Goal: Task Accomplishment & Management: Complete application form

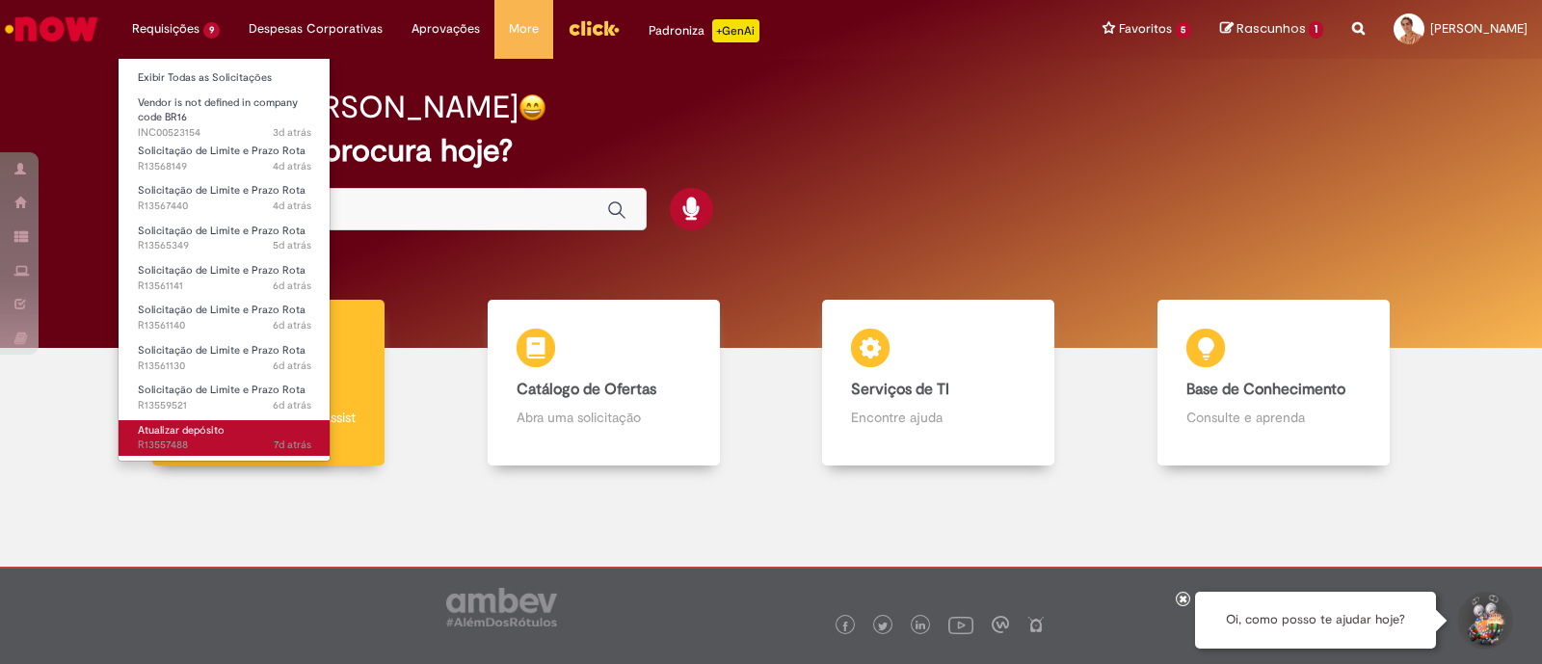
click at [222, 421] on link "Atualizar depósito 7d atrás 7 dias atrás R13557488" at bounding box center [225, 438] width 212 height 36
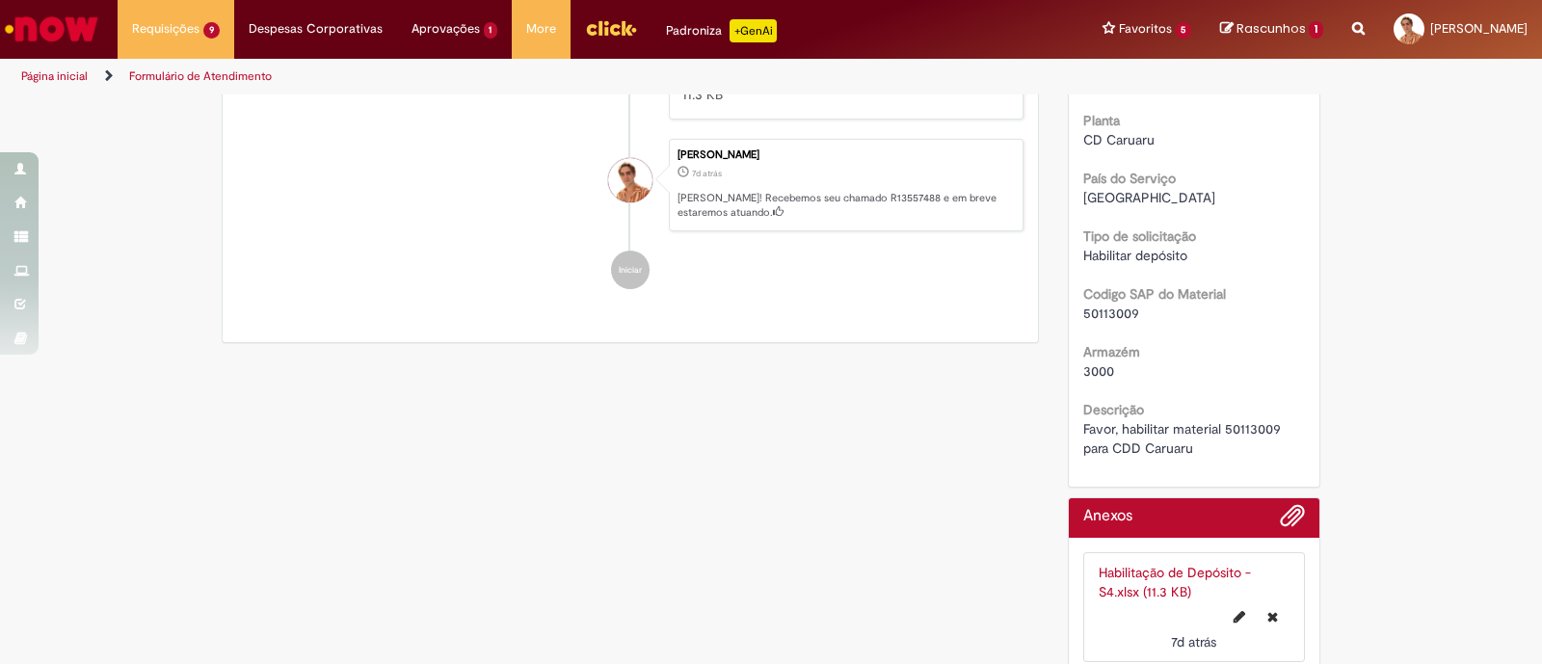
scroll to position [519, 0]
click at [1089, 304] on span "50113009" at bounding box center [1111, 311] width 56 height 17
copy span "50113009"
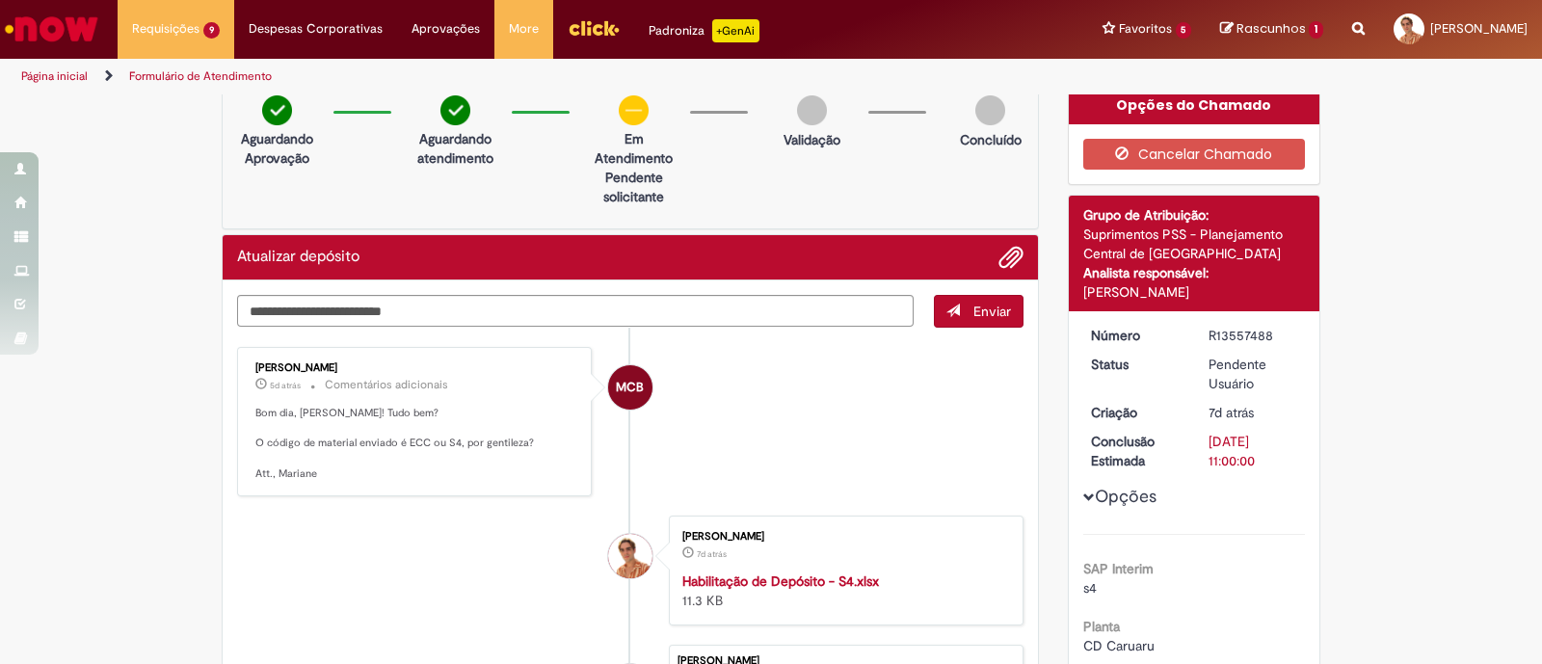
scroll to position [0, 0]
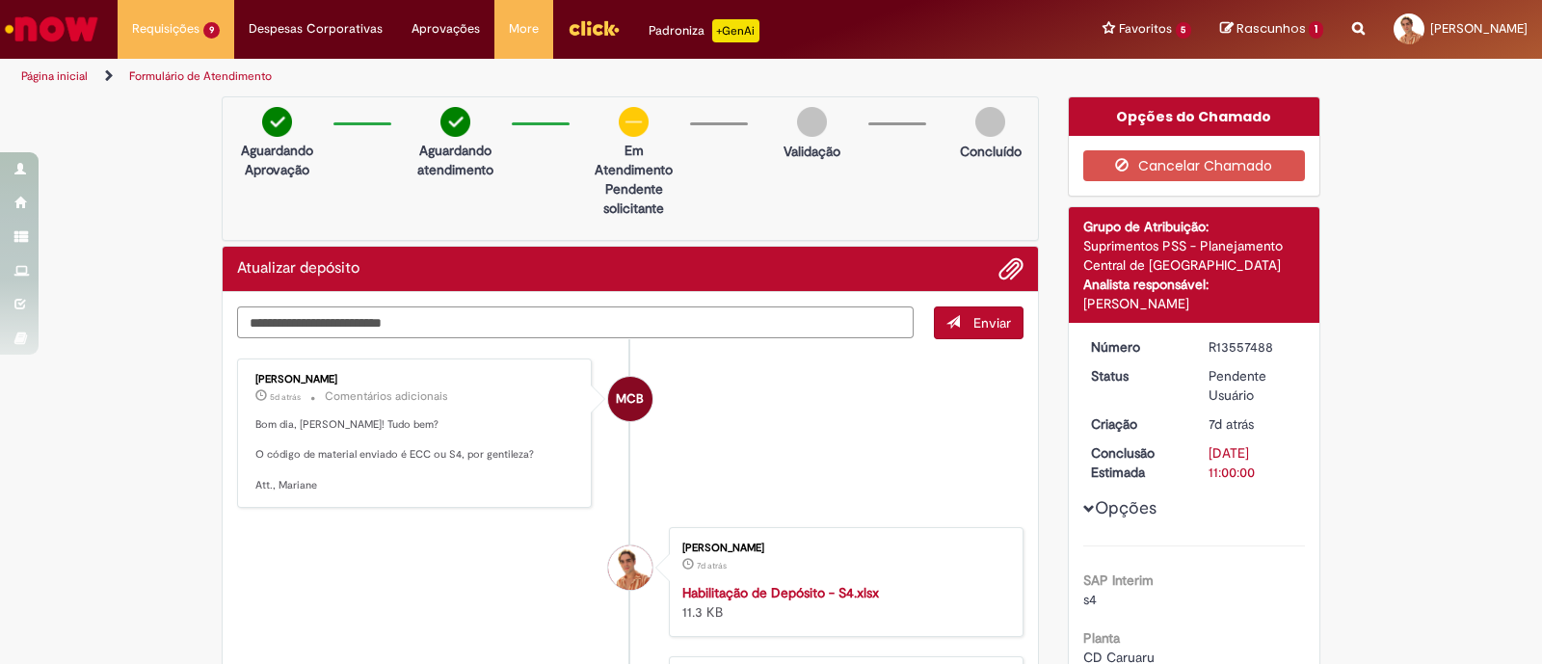
click at [549, 316] on textarea "Digite sua mensagem aqui..." at bounding box center [575, 322] width 676 height 33
type textarea "*"
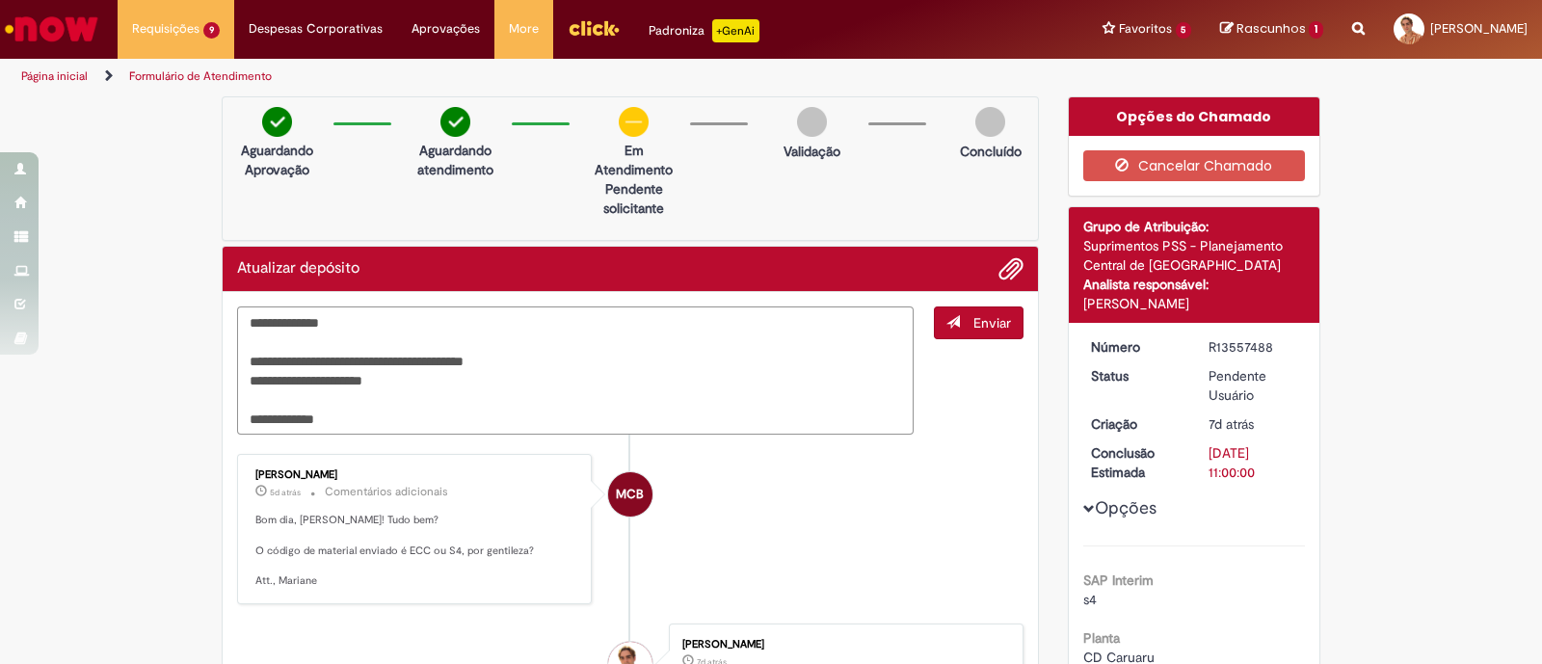
paste textarea "*********"
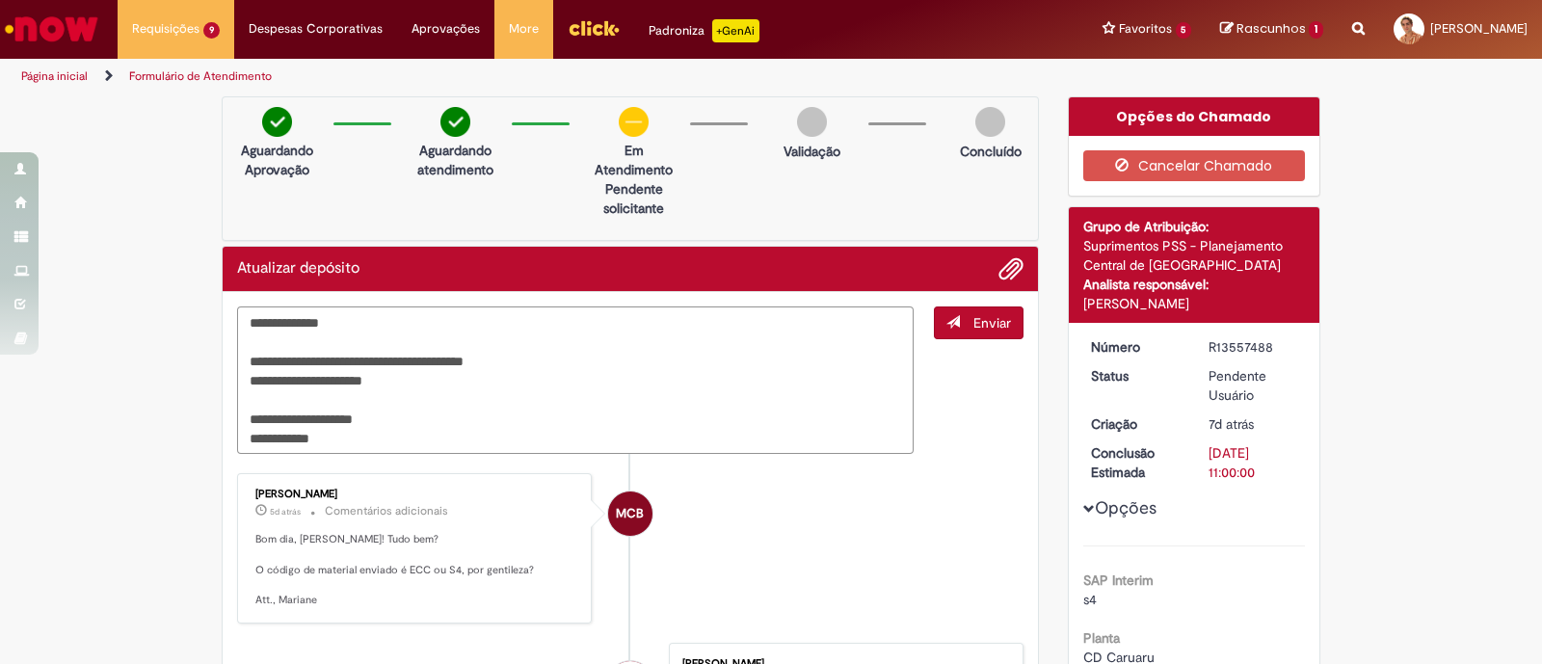
click at [304, 421] on textarea "**********" at bounding box center [575, 380] width 676 height 148
click at [483, 441] on textarea "**********" at bounding box center [575, 380] width 676 height 148
paste textarea "**********"
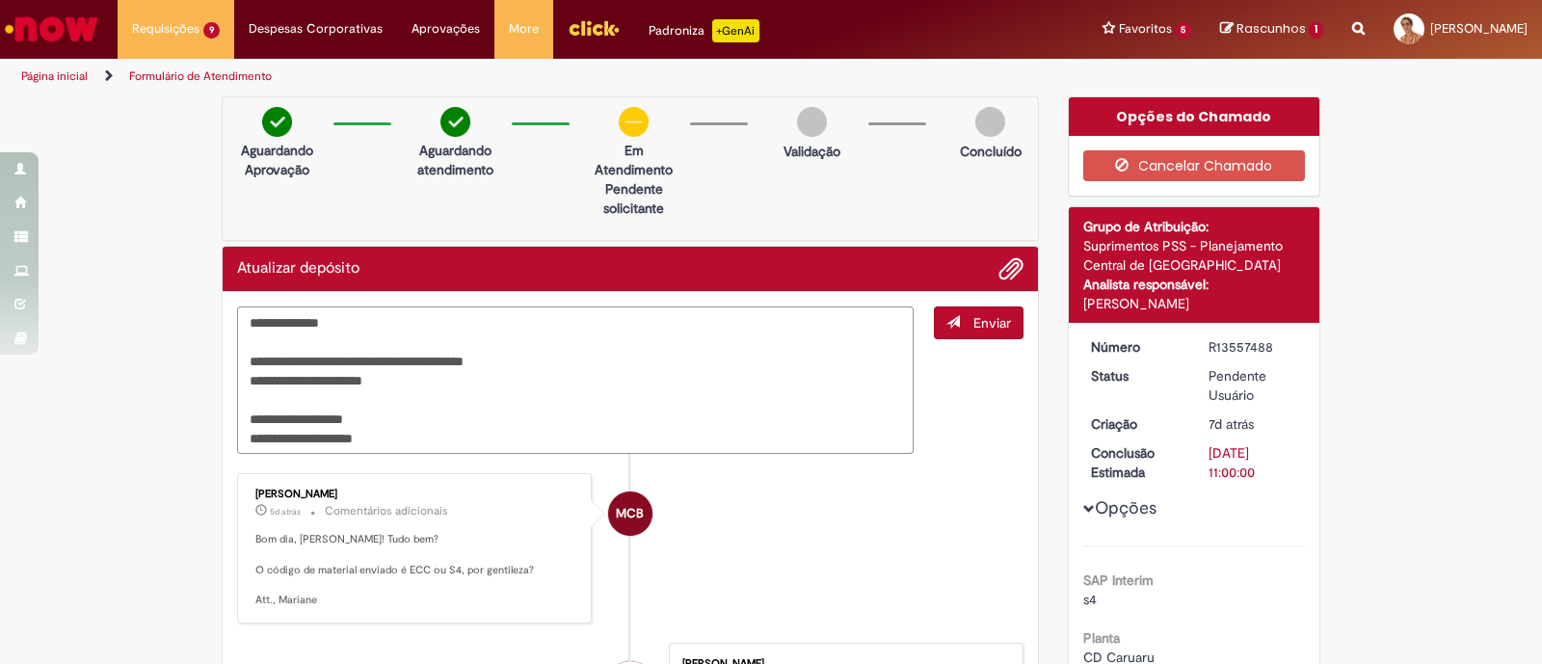
click at [483, 441] on textarea "**********" at bounding box center [575, 380] width 676 height 148
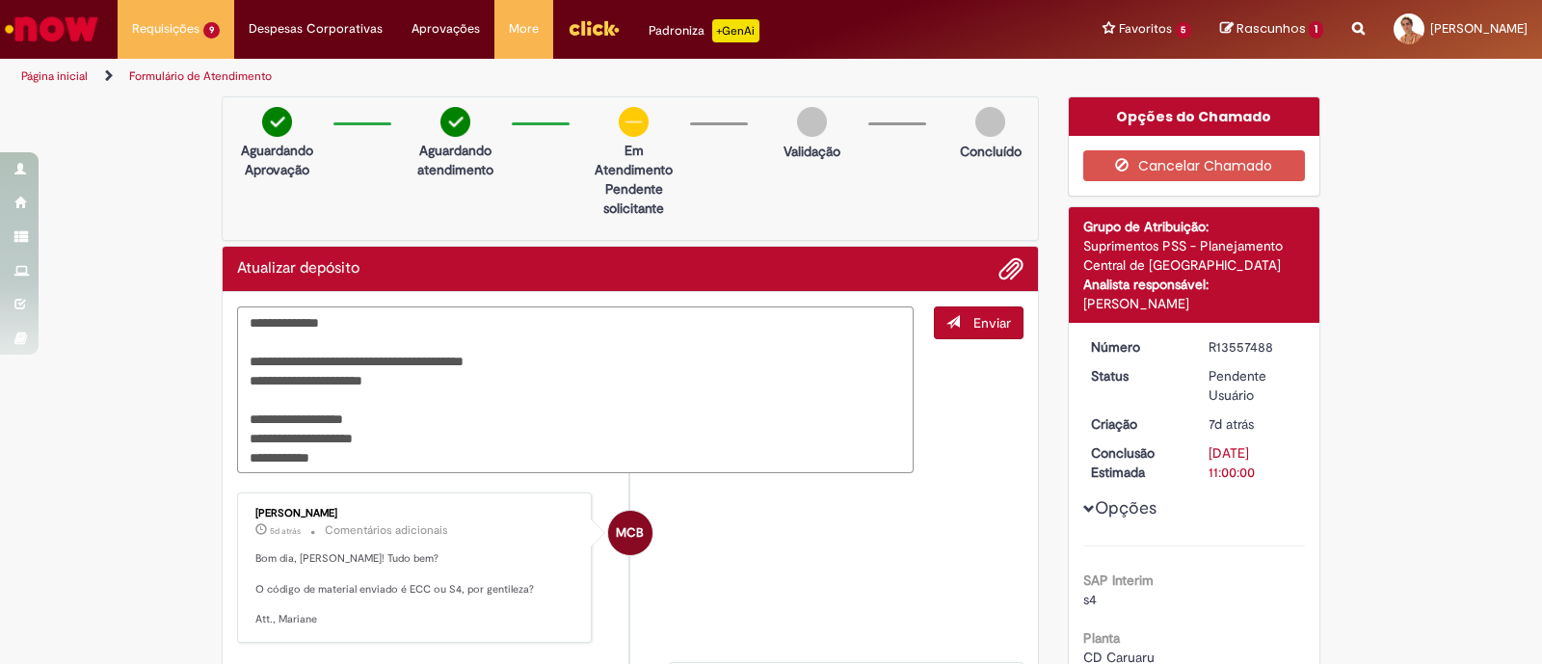
paste textarea "**********"
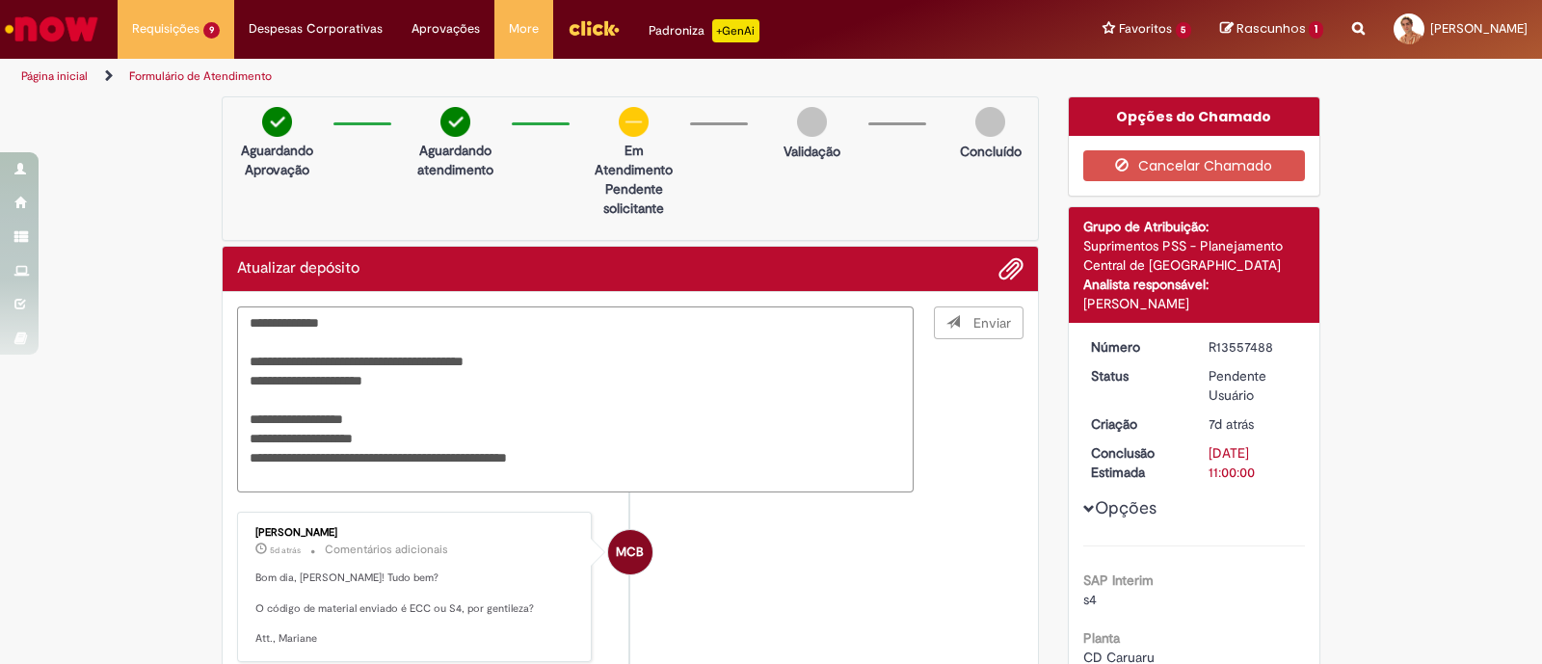
type textarea "**********"
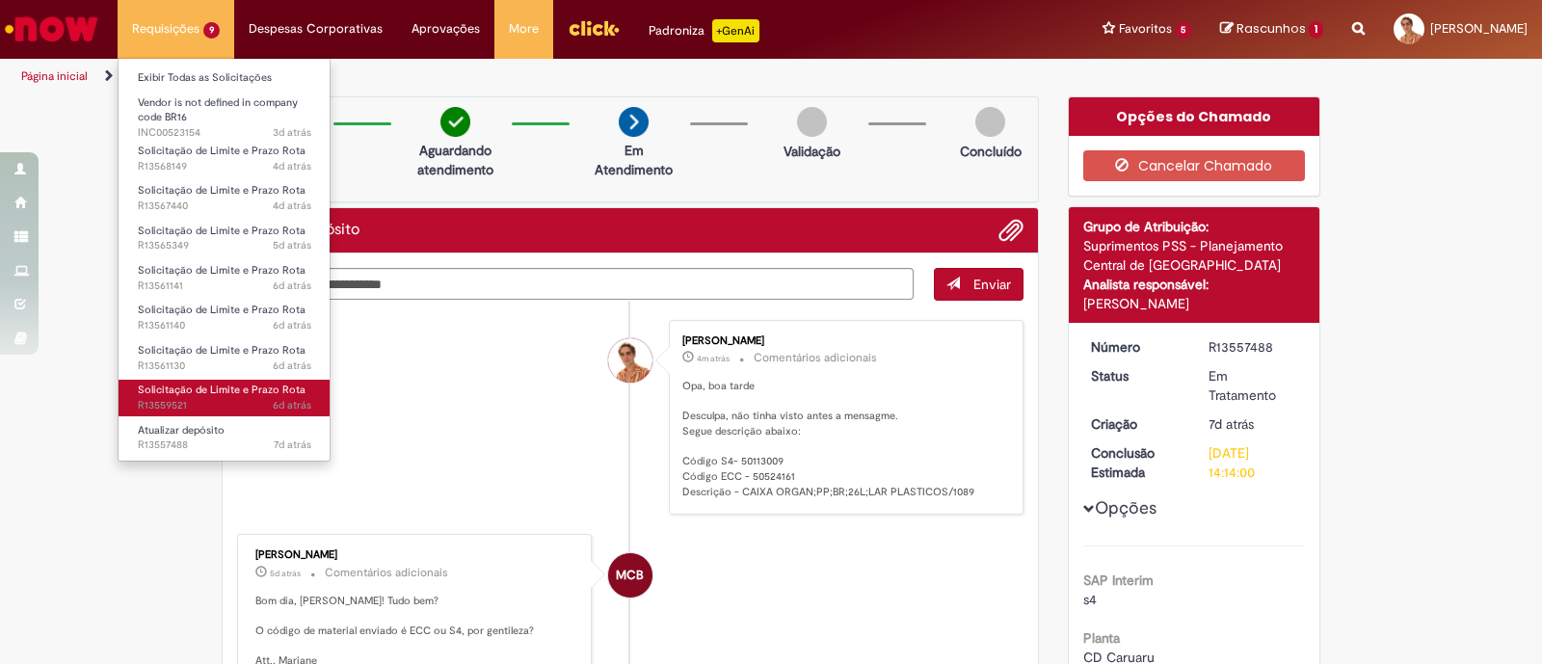
click at [199, 396] on span "Solicitação de Limite e Prazo Rota" at bounding box center [222, 390] width 168 height 14
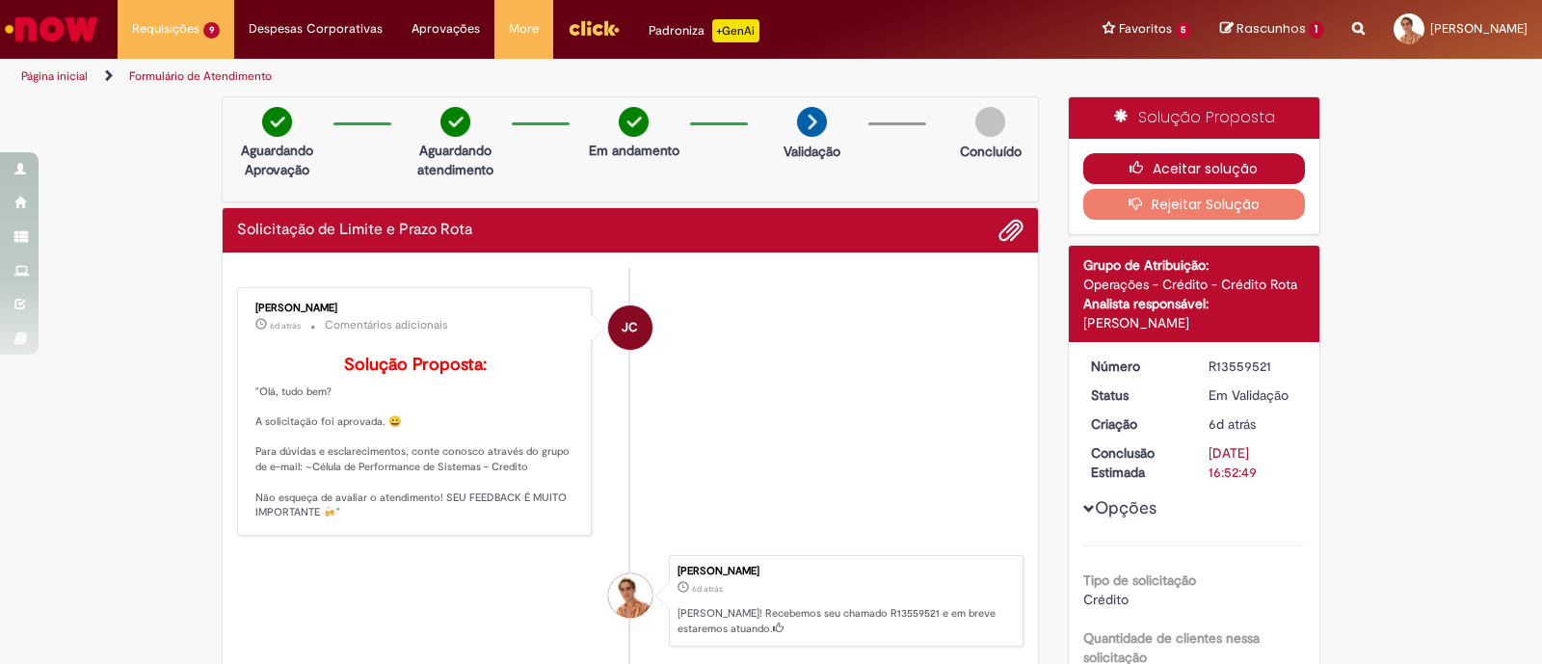
click at [1129, 173] on icon "button" at bounding box center [1140, 167] width 23 height 13
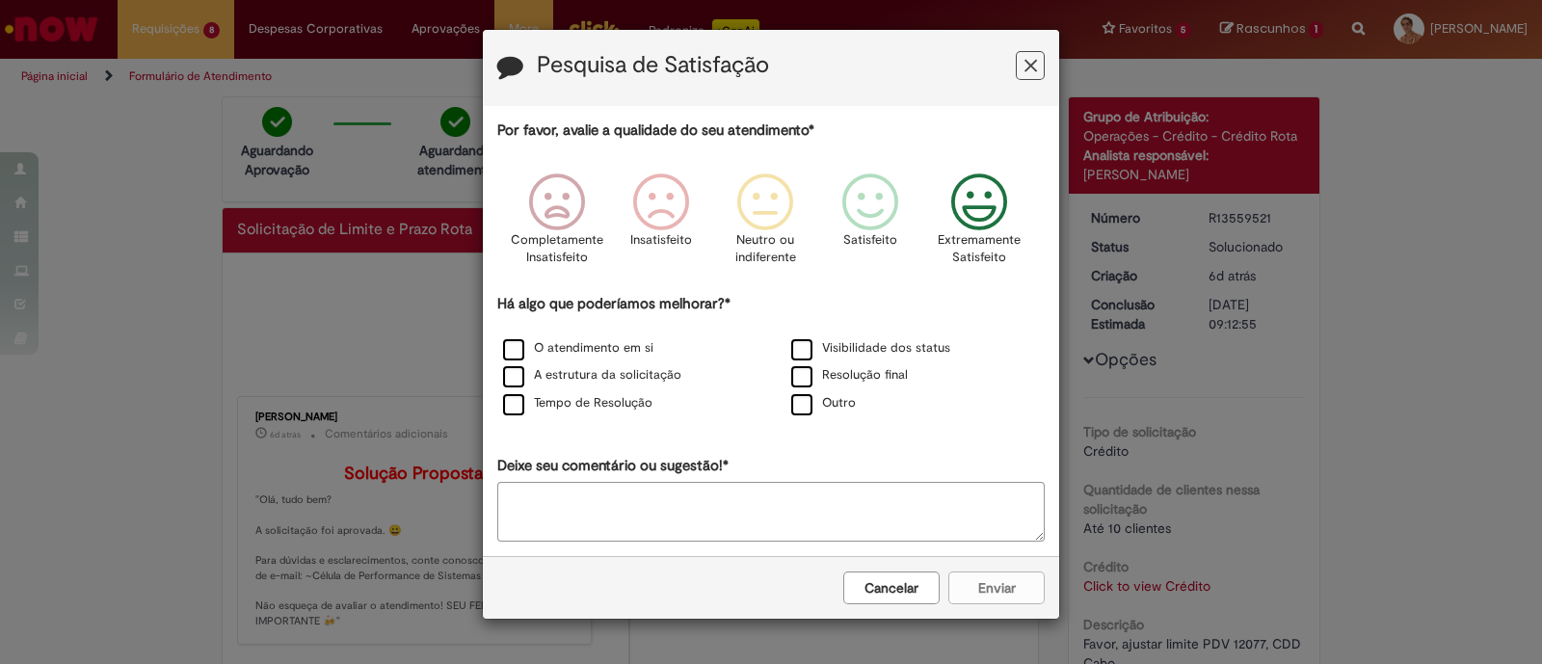
click at [970, 216] on icon "Feedback" at bounding box center [979, 202] width 72 height 58
click at [630, 340] on label "O atendimento em si" at bounding box center [578, 348] width 150 height 18
click at [601, 374] on label "A estrutura da solicitação" at bounding box center [592, 375] width 178 height 18
click at [595, 407] on label "Tempo de Resolução" at bounding box center [577, 403] width 149 height 18
click at [994, 602] on div "Cancelar Enviar" at bounding box center [771, 587] width 576 height 63
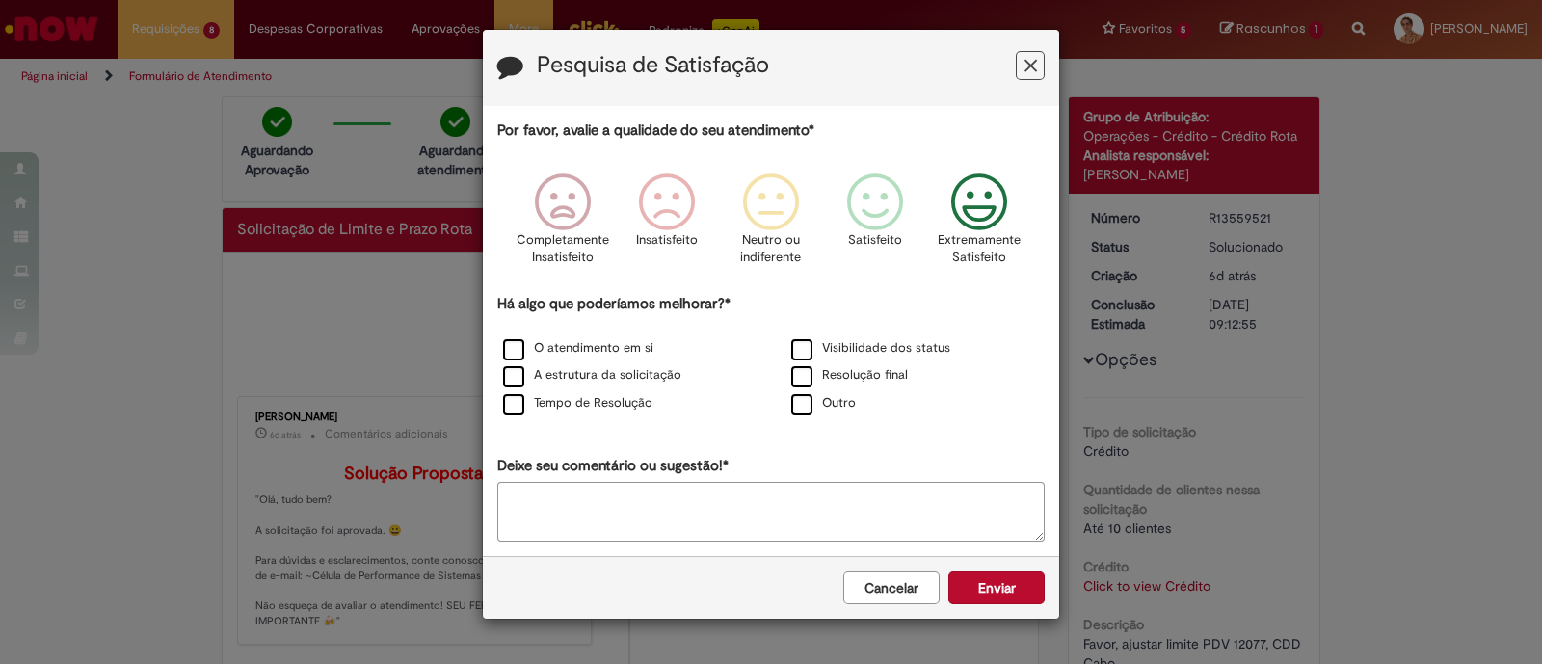
click at [984, 607] on div "Cancelar Enviar" at bounding box center [771, 587] width 576 height 63
click at [988, 599] on button "Enviar" at bounding box center [996, 587] width 96 height 33
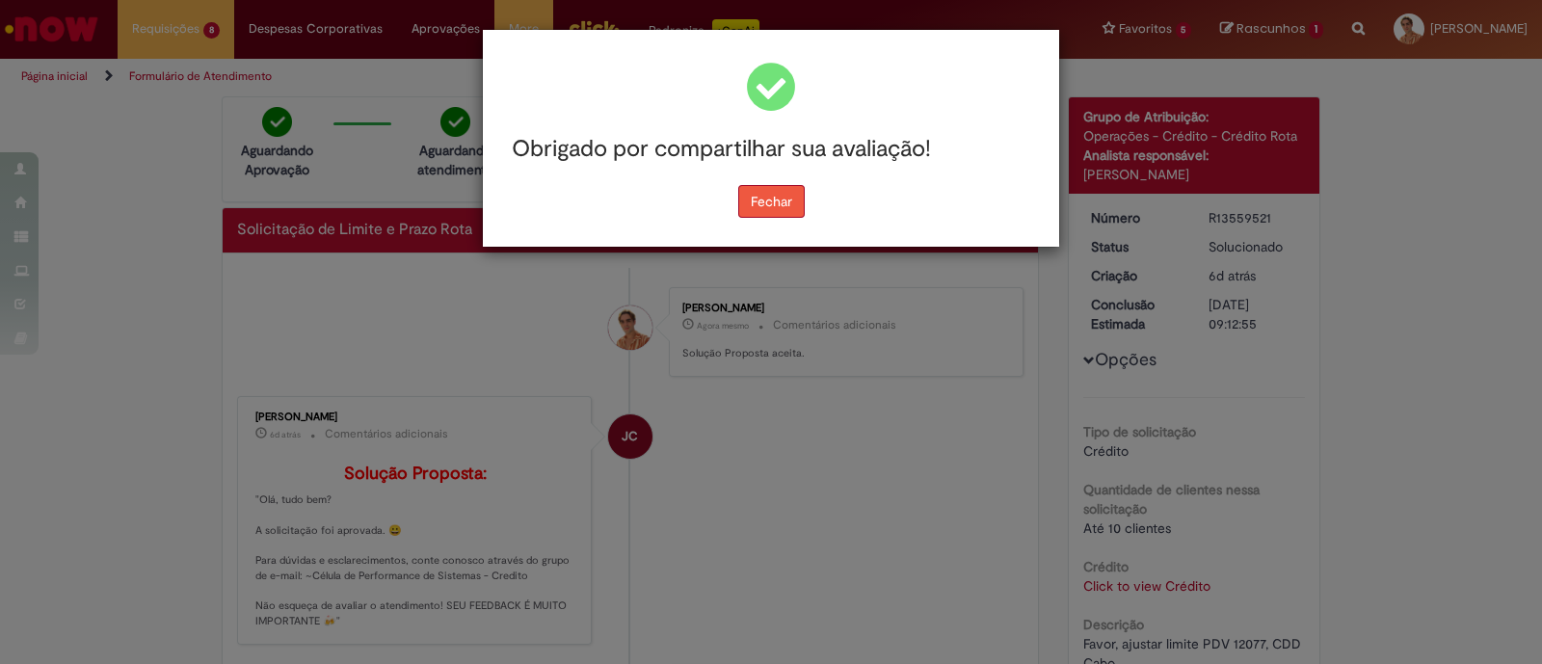
click at [771, 194] on button "Fechar" at bounding box center [771, 201] width 66 height 33
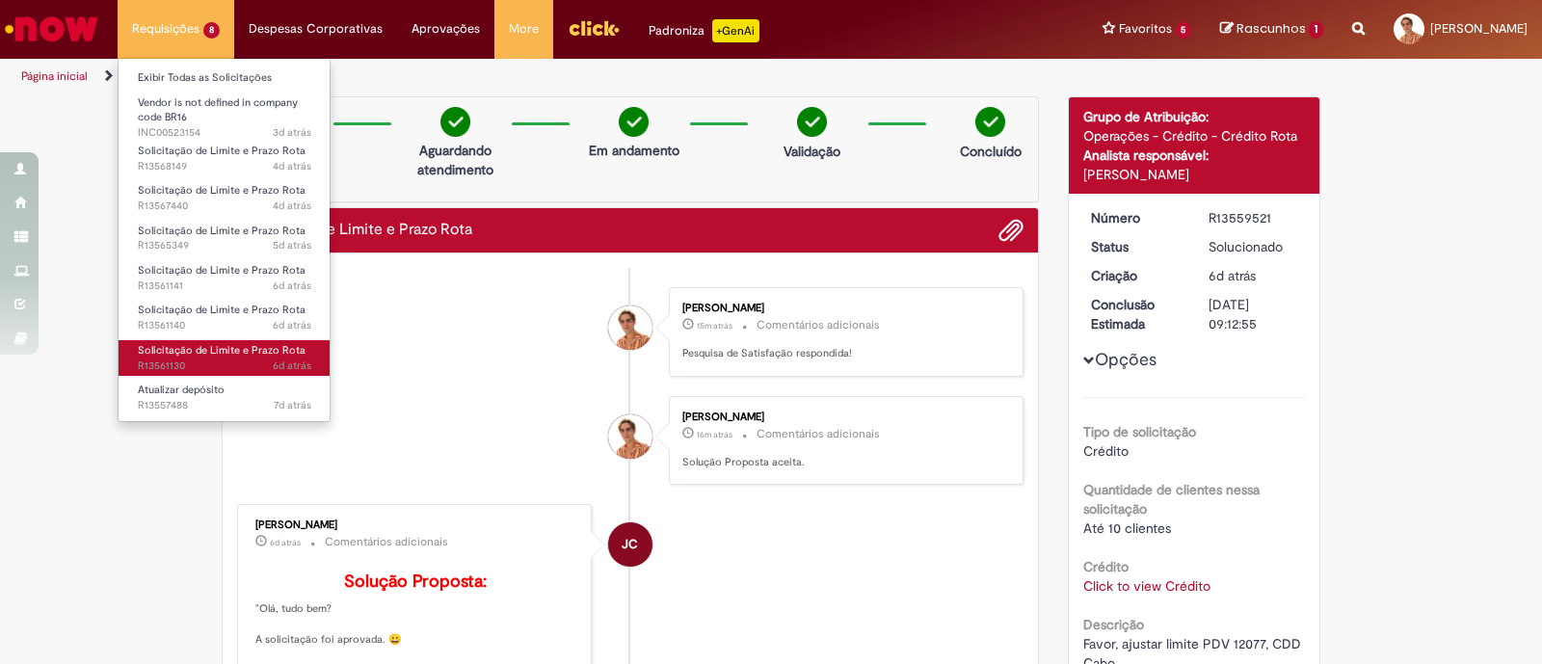
click at [246, 349] on span "Solicitação de Limite e Prazo Rota" at bounding box center [222, 350] width 168 height 14
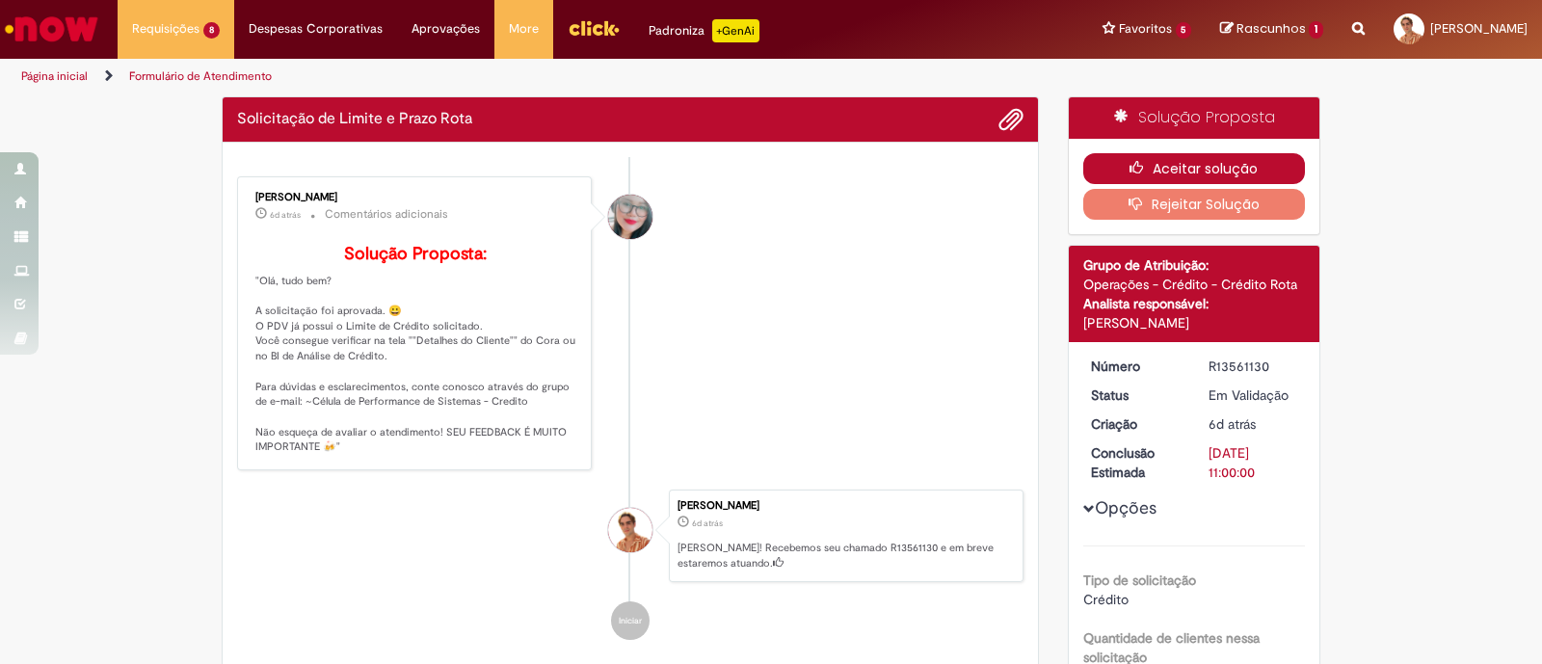
click at [1138, 161] on icon "button" at bounding box center [1140, 167] width 23 height 13
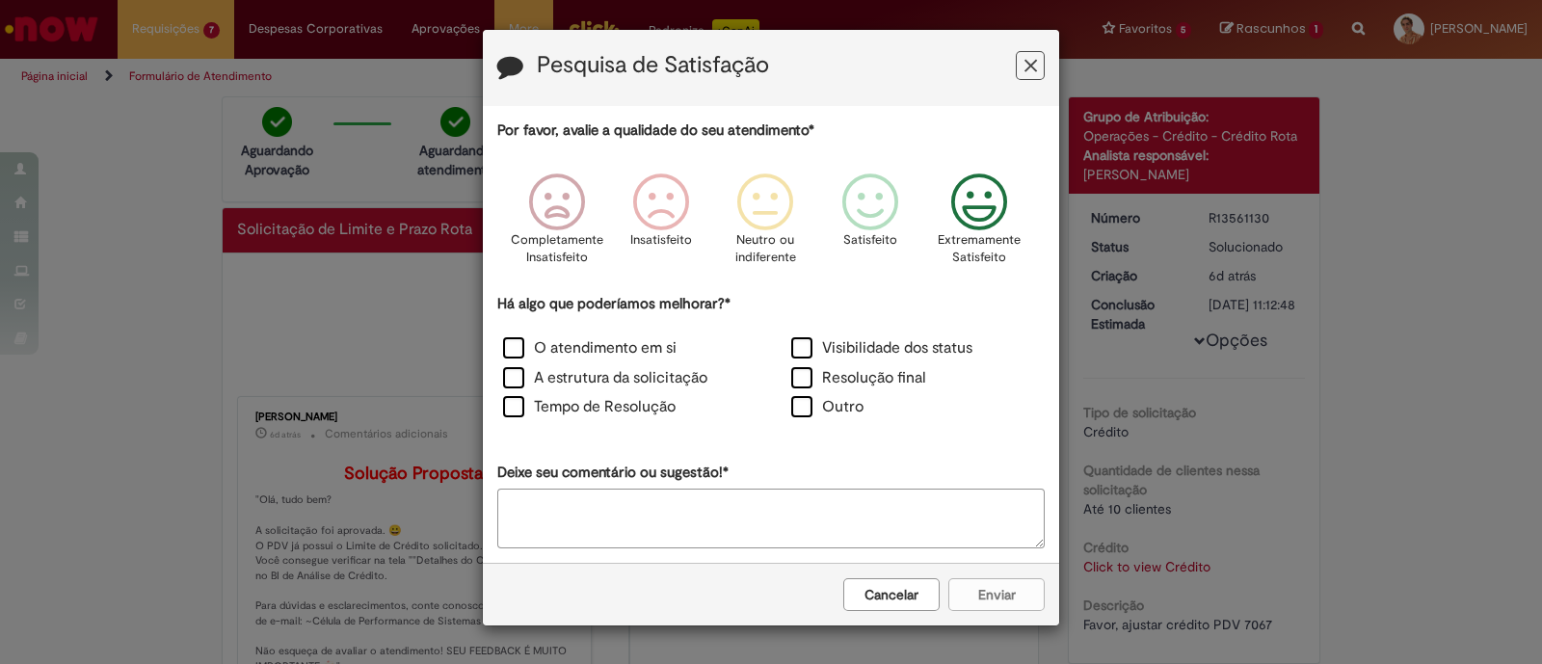
click at [997, 226] on icon "Feedback" at bounding box center [979, 202] width 72 height 58
click at [634, 341] on label "O atendimento em si" at bounding box center [589, 348] width 173 height 22
click at [617, 383] on label "A estrutura da solicitação" at bounding box center [605, 378] width 204 height 22
click at [610, 410] on label "Tempo de Resolução" at bounding box center [589, 407] width 172 height 22
click at [965, 590] on button "Enviar" at bounding box center [996, 594] width 96 height 33
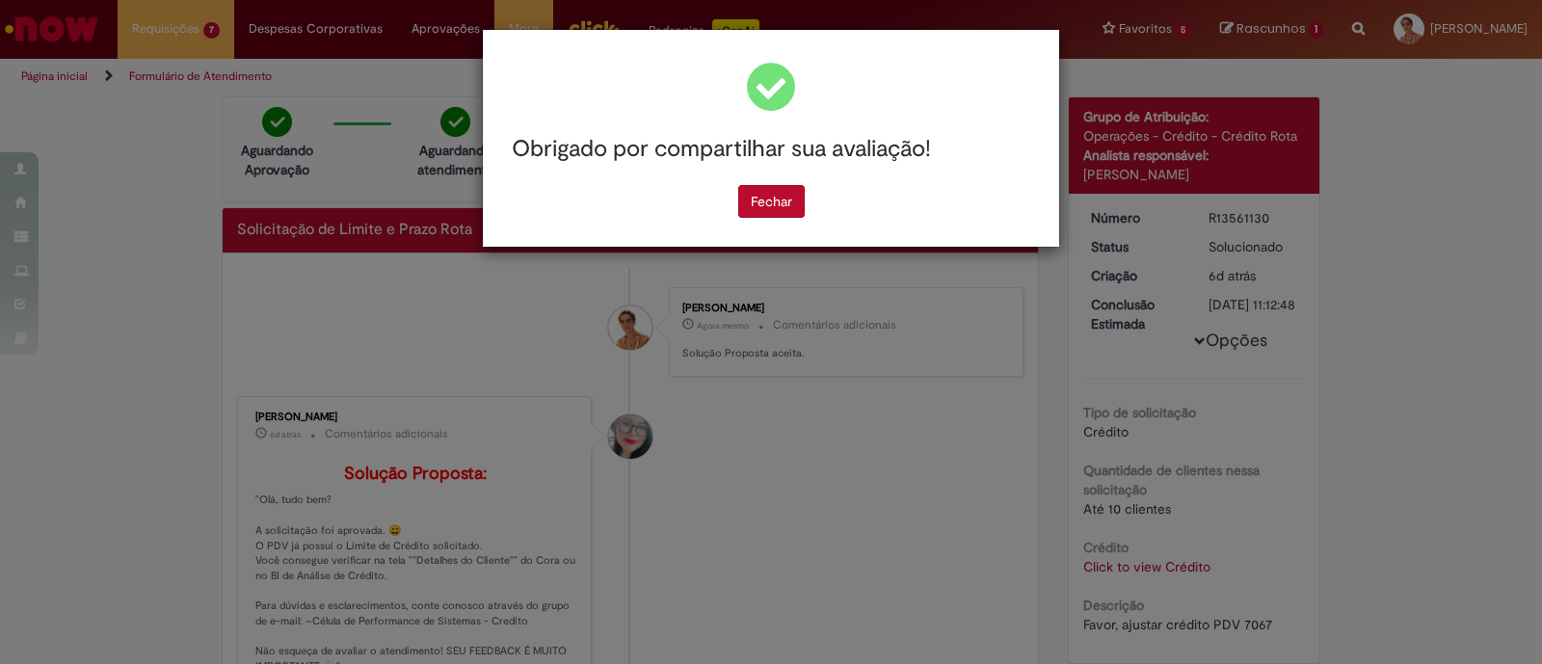
click at [144, 276] on div "Obrigado por compartilhar sua avaliação! Fechar" at bounding box center [771, 332] width 1542 height 664
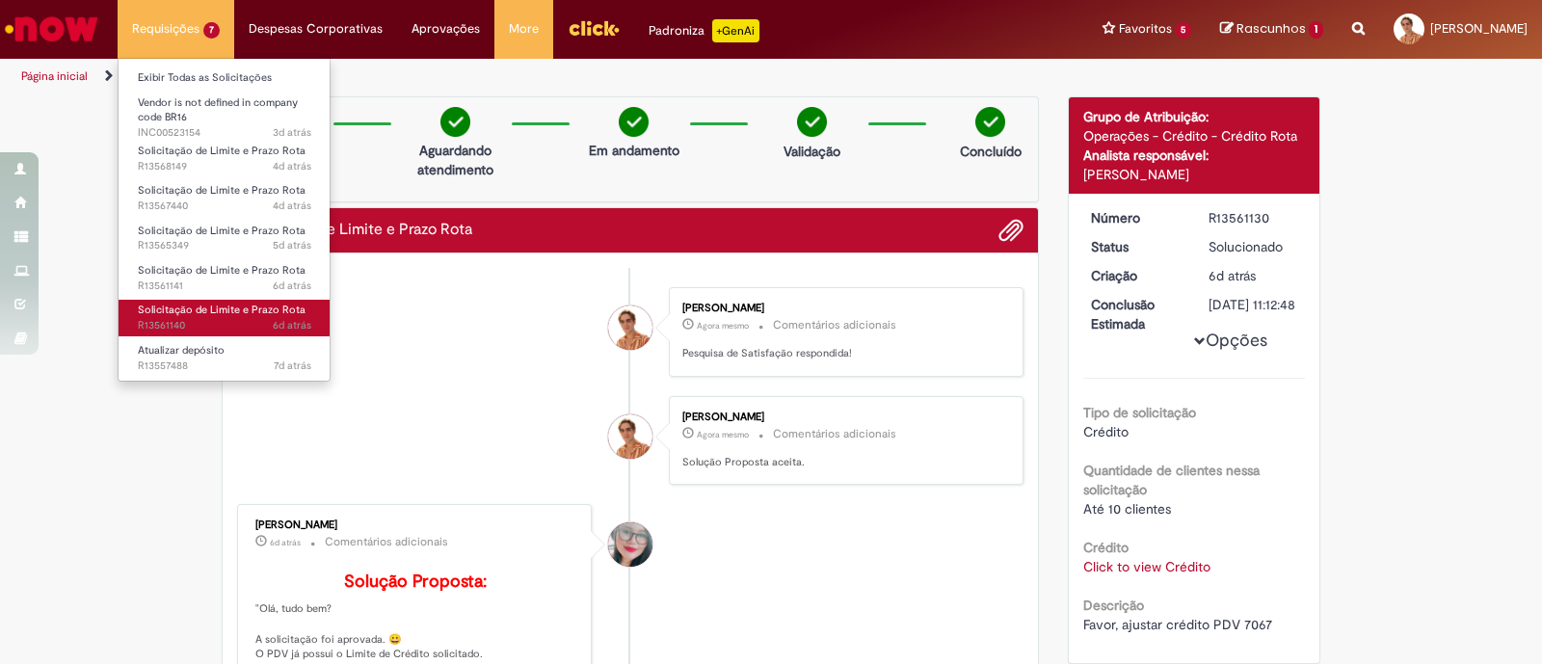
click at [217, 303] on span "Solicitação de Limite e Prazo Rota" at bounding box center [222, 310] width 168 height 14
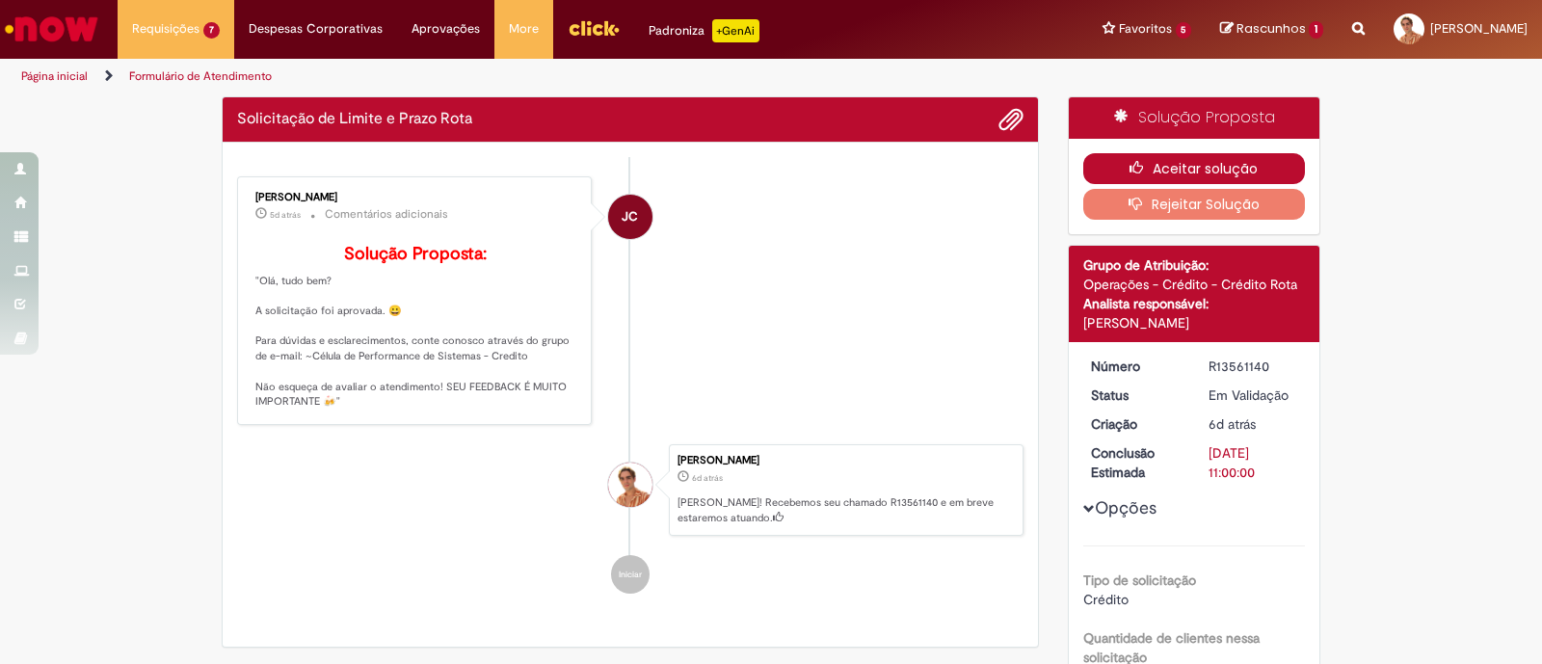
click at [1129, 161] on icon "button" at bounding box center [1140, 167] width 23 height 13
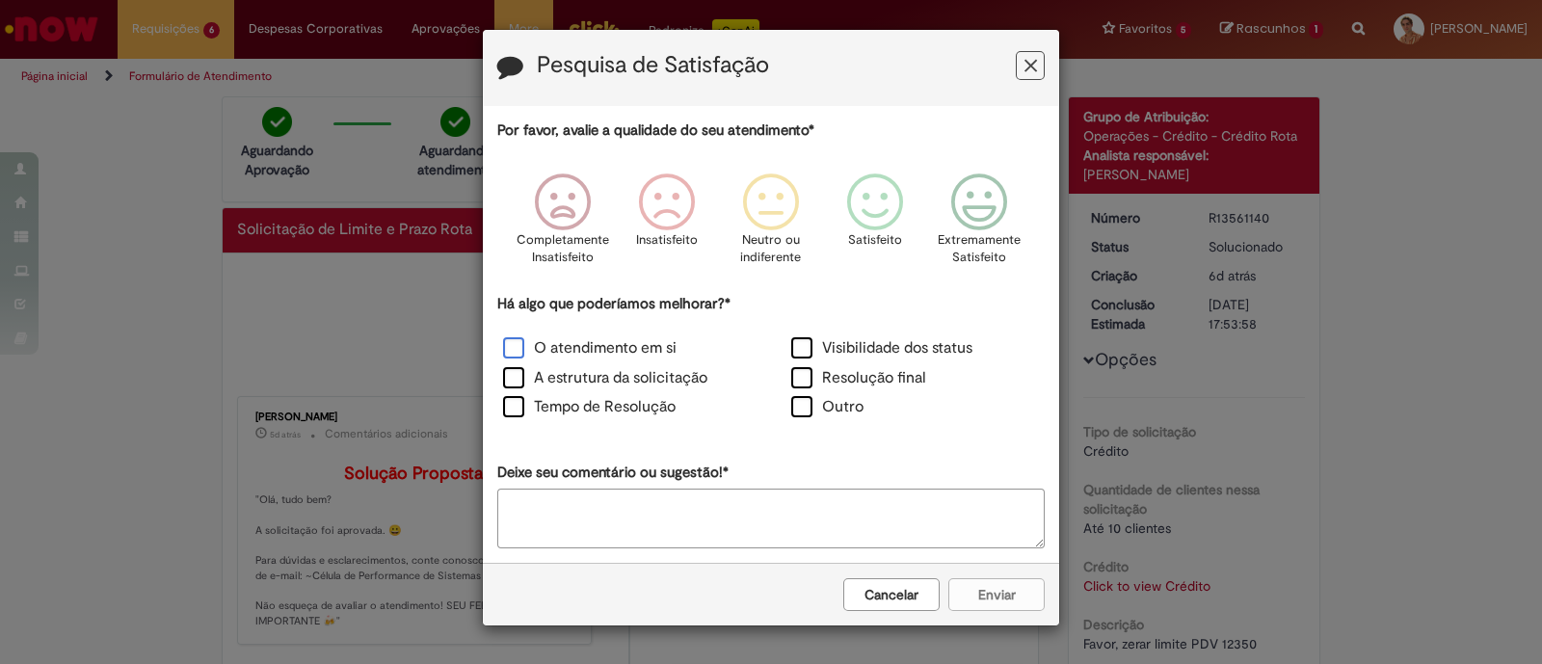
click at [616, 343] on label "O atendimento em si" at bounding box center [589, 348] width 173 height 22
click at [579, 385] on label "A estrutura da solicitação" at bounding box center [605, 378] width 204 height 22
click at [569, 410] on label "Tempo de Resolução" at bounding box center [589, 407] width 172 height 22
click at [981, 242] on p "Extremamente Satisfeito" at bounding box center [979, 249] width 83 height 36
click at [964, 600] on button "Enviar" at bounding box center [996, 594] width 96 height 33
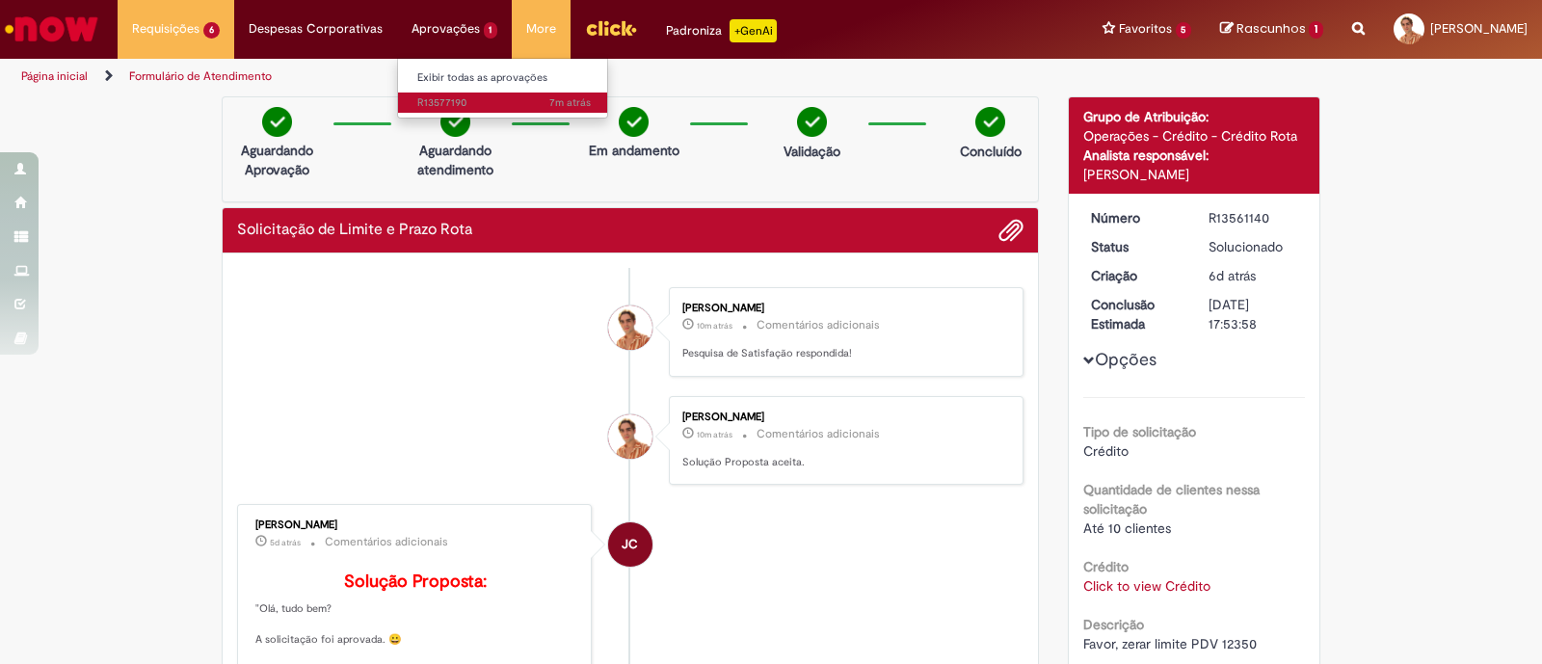
click at [429, 96] on span "7m atrás 7 minutos atrás R13577190" at bounding box center [503, 102] width 173 height 15
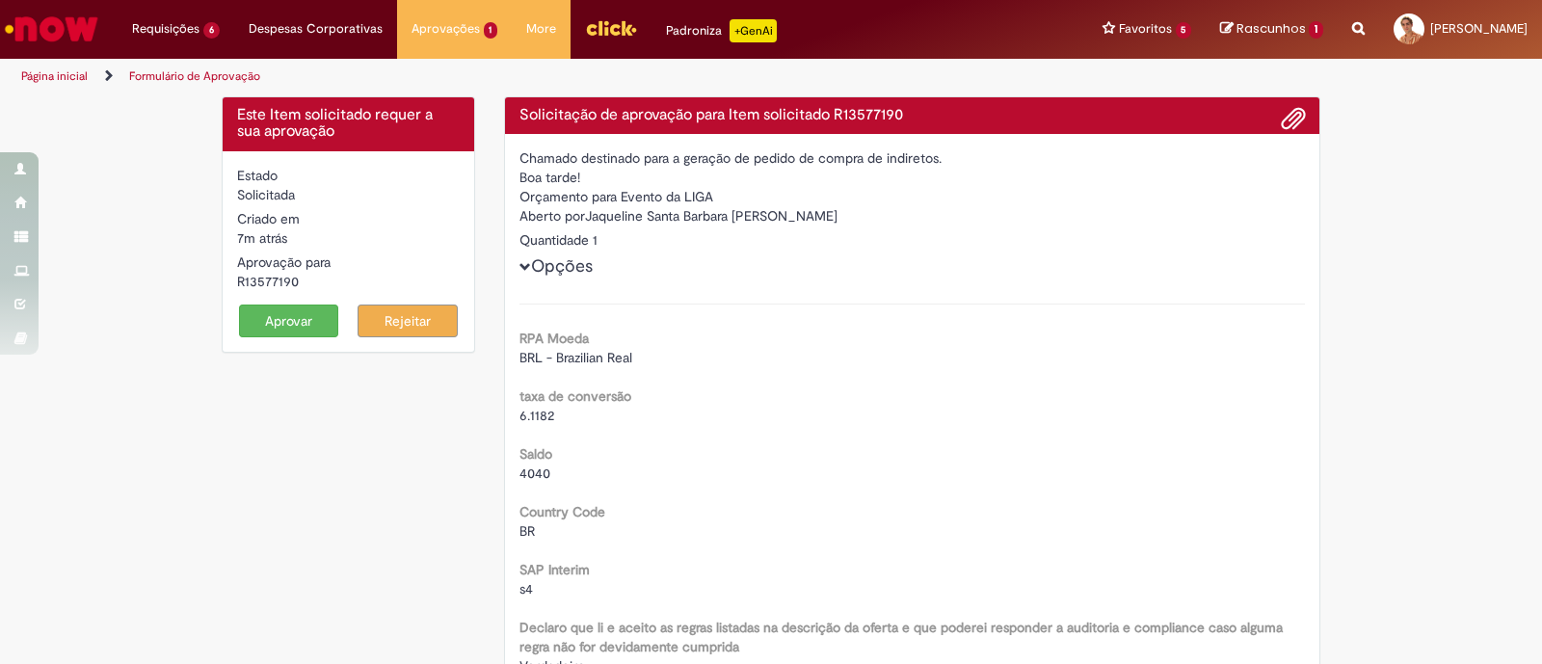
click at [239, 325] on button "Aprovar" at bounding box center [289, 321] width 100 height 33
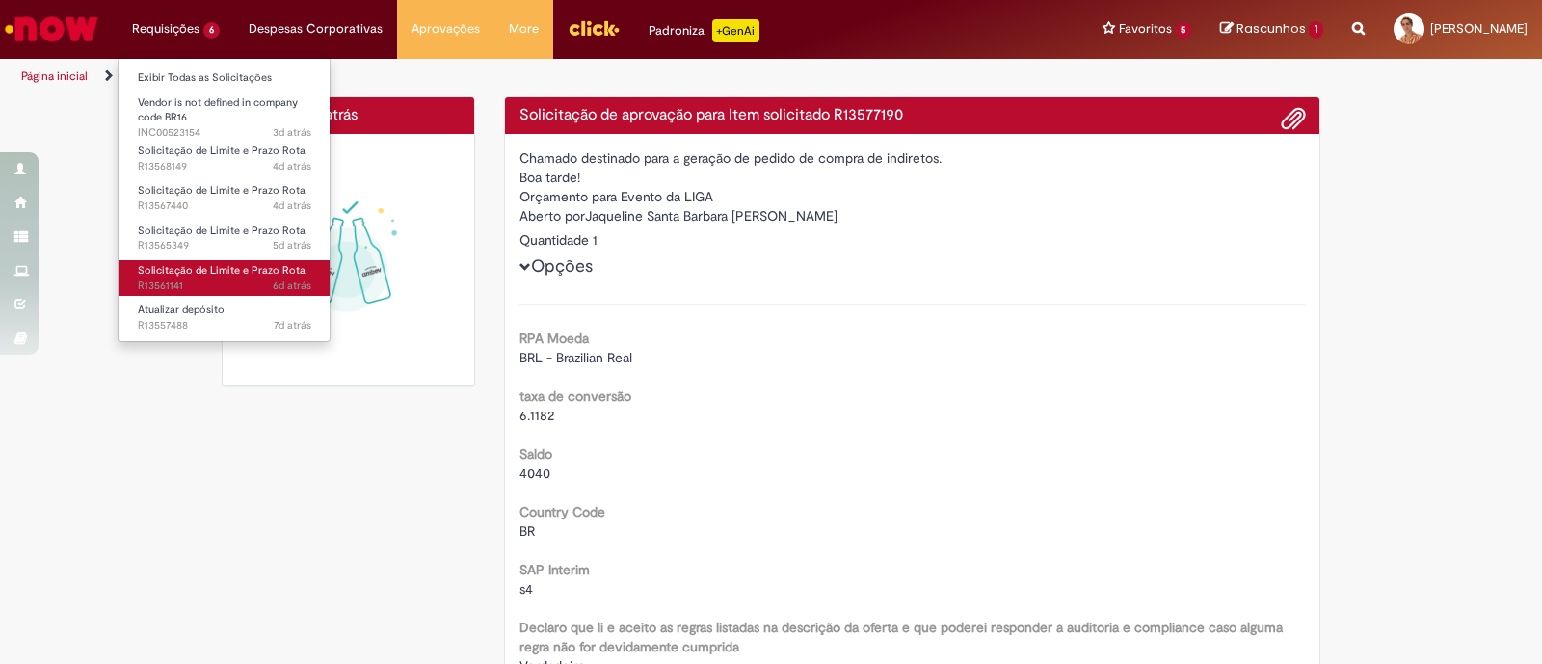
click at [262, 264] on span "Solicitação de Limite e Prazo Rota" at bounding box center [222, 270] width 168 height 14
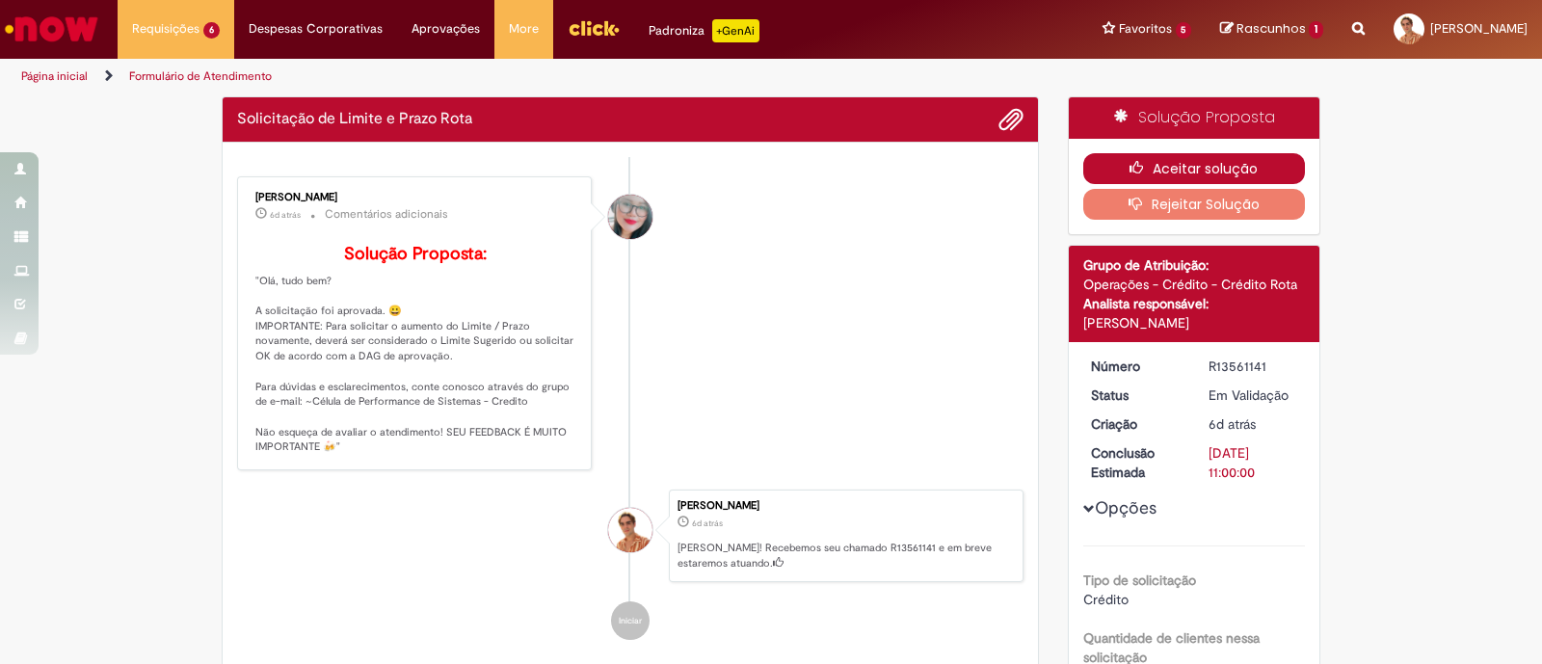
click at [1201, 174] on button "Aceitar solução" at bounding box center [1194, 168] width 223 height 31
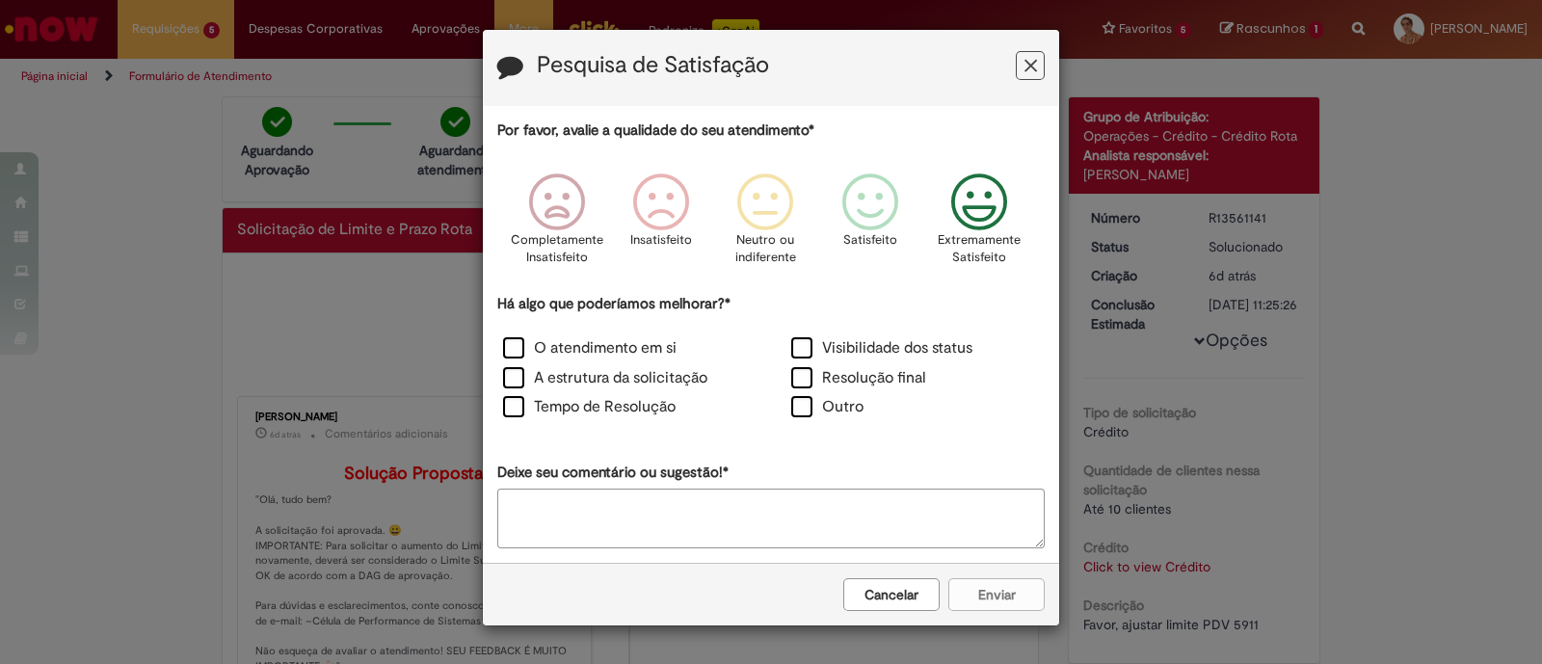
click at [984, 185] on icon "Feedback" at bounding box center [979, 202] width 72 height 58
click at [564, 355] on label "O atendimento em si" at bounding box center [589, 348] width 173 height 22
click at [976, 599] on button "Enviar" at bounding box center [996, 594] width 96 height 33
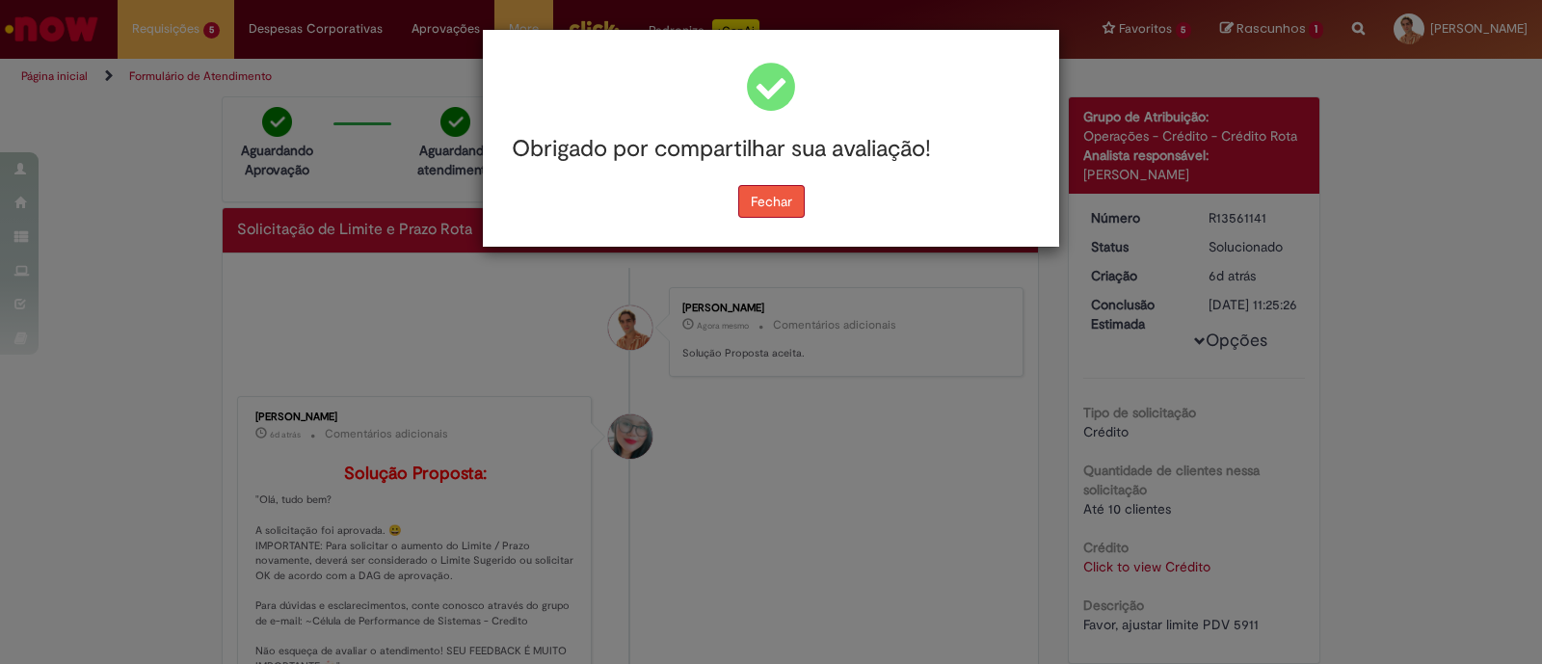
click at [784, 207] on button "Fechar" at bounding box center [771, 201] width 66 height 33
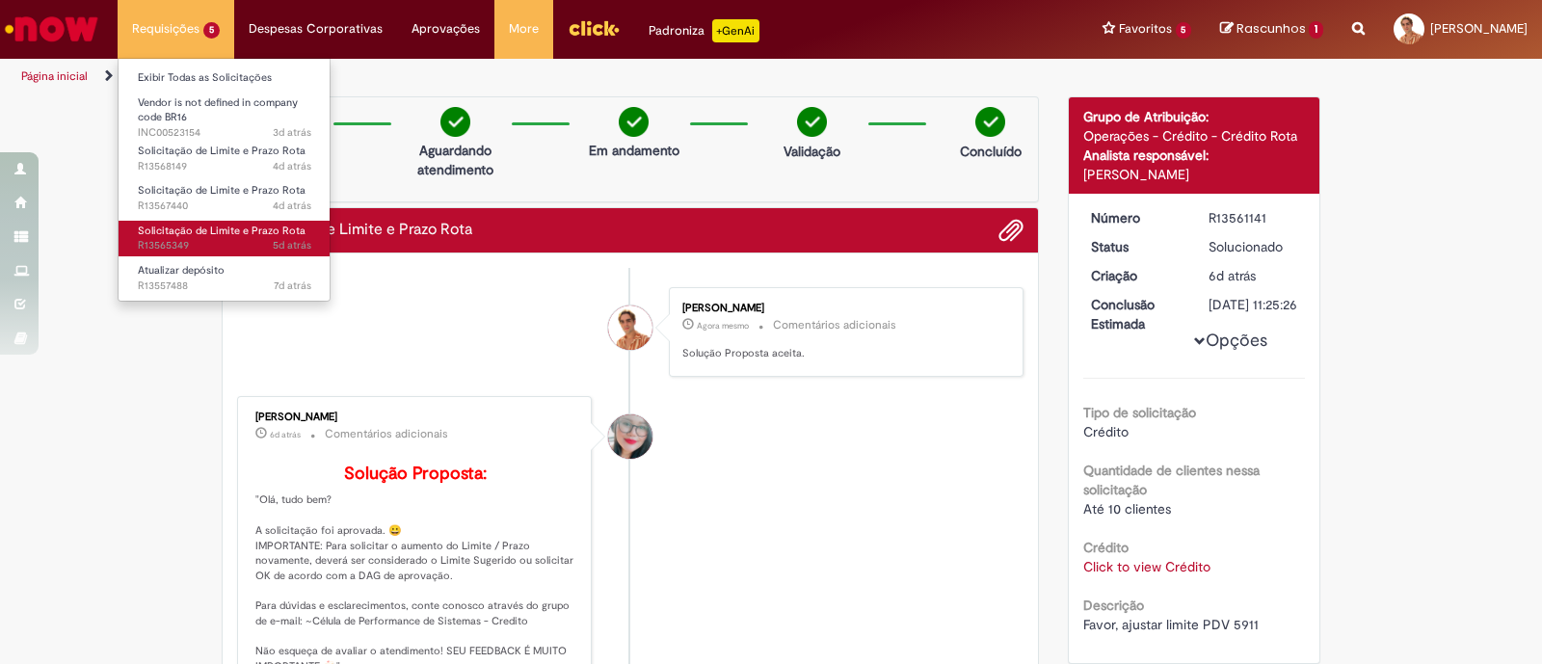
click at [217, 251] on span "5d atrás 5 dias atrás R13565349" at bounding box center [224, 245] width 173 height 15
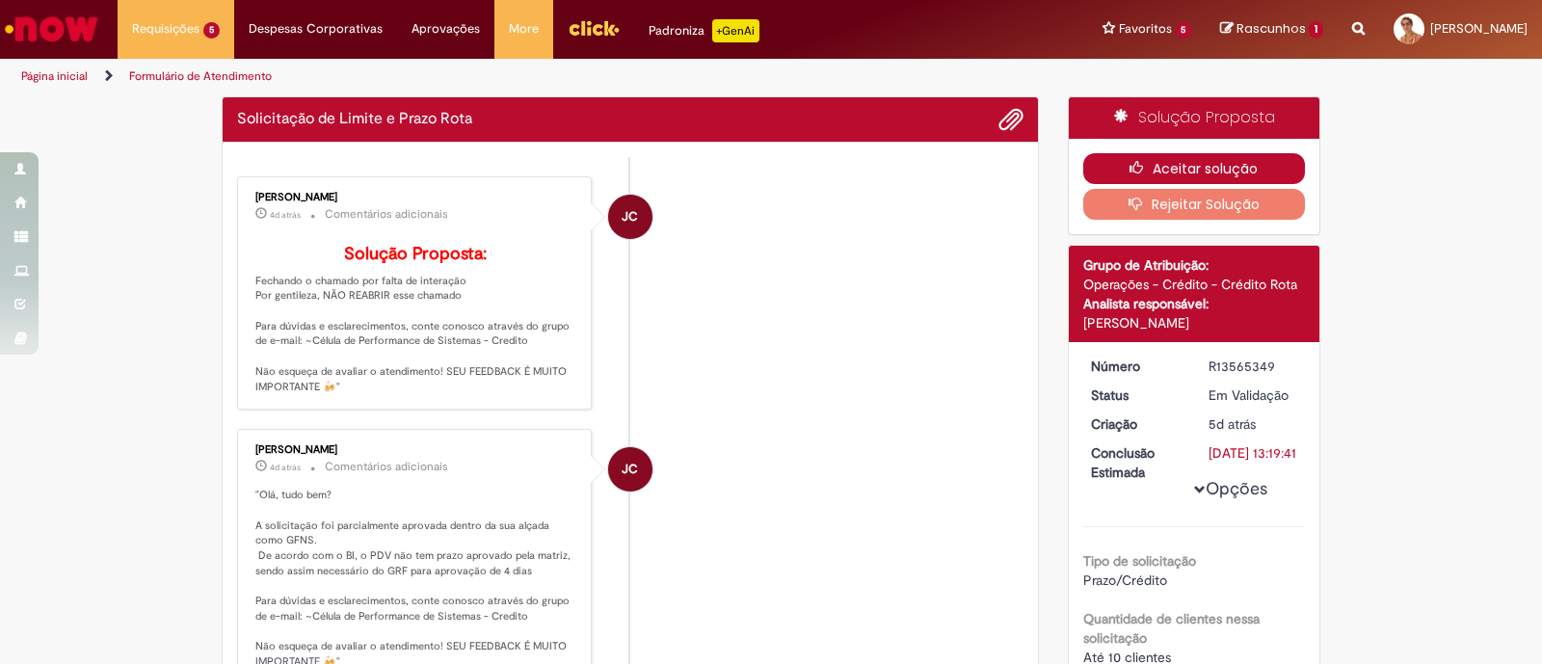
click at [1194, 161] on button "Aceitar solução" at bounding box center [1194, 168] width 223 height 31
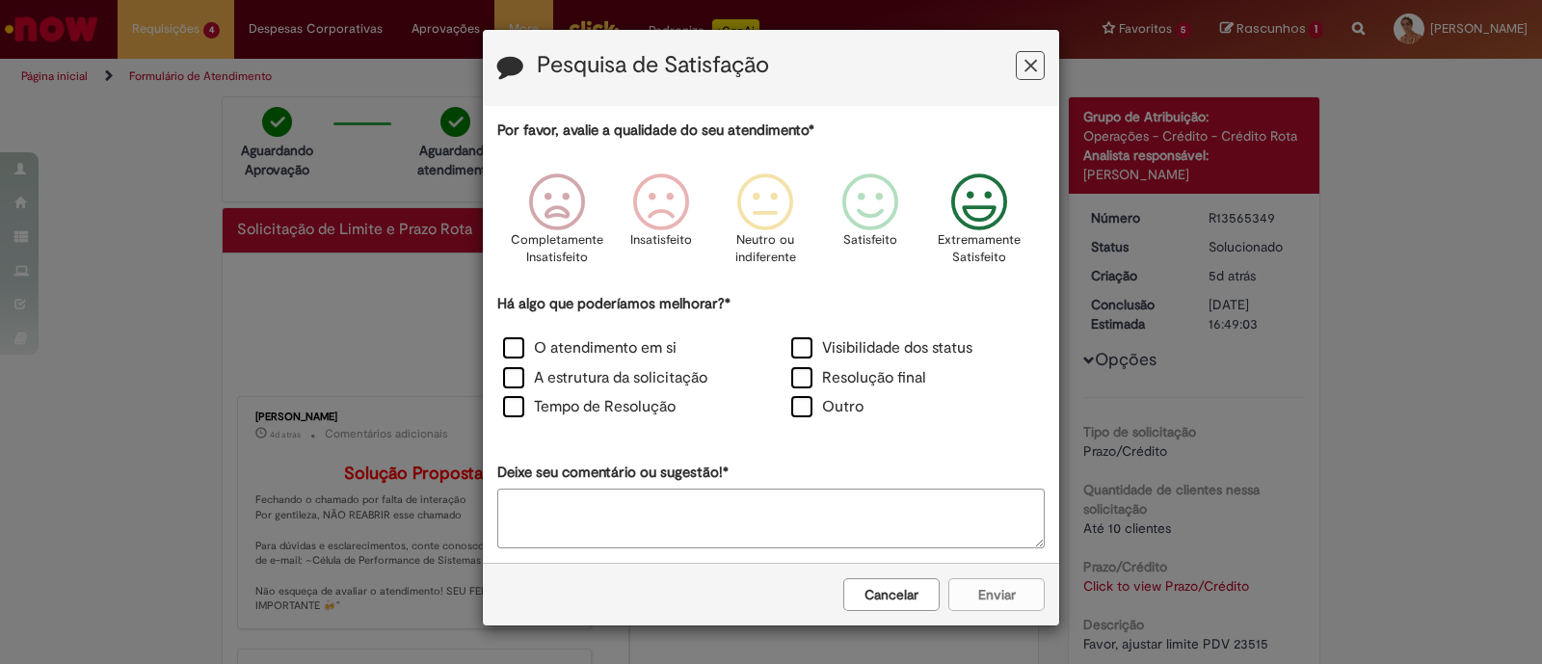
click at [970, 206] on icon "Feedback" at bounding box center [979, 202] width 72 height 58
click at [609, 343] on label "O atendimento em si" at bounding box center [589, 348] width 173 height 22
click at [609, 358] on label "O atendimento em si" at bounding box center [589, 348] width 173 height 22
drag, startPoint x: 605, startPoint y: 372, endPoint x: 638, endPoint y: 361, distance: 34.4
click at [607, 373] on label "A estrutura da solicitação" at bounding box center [605, 378] width 204 height 22
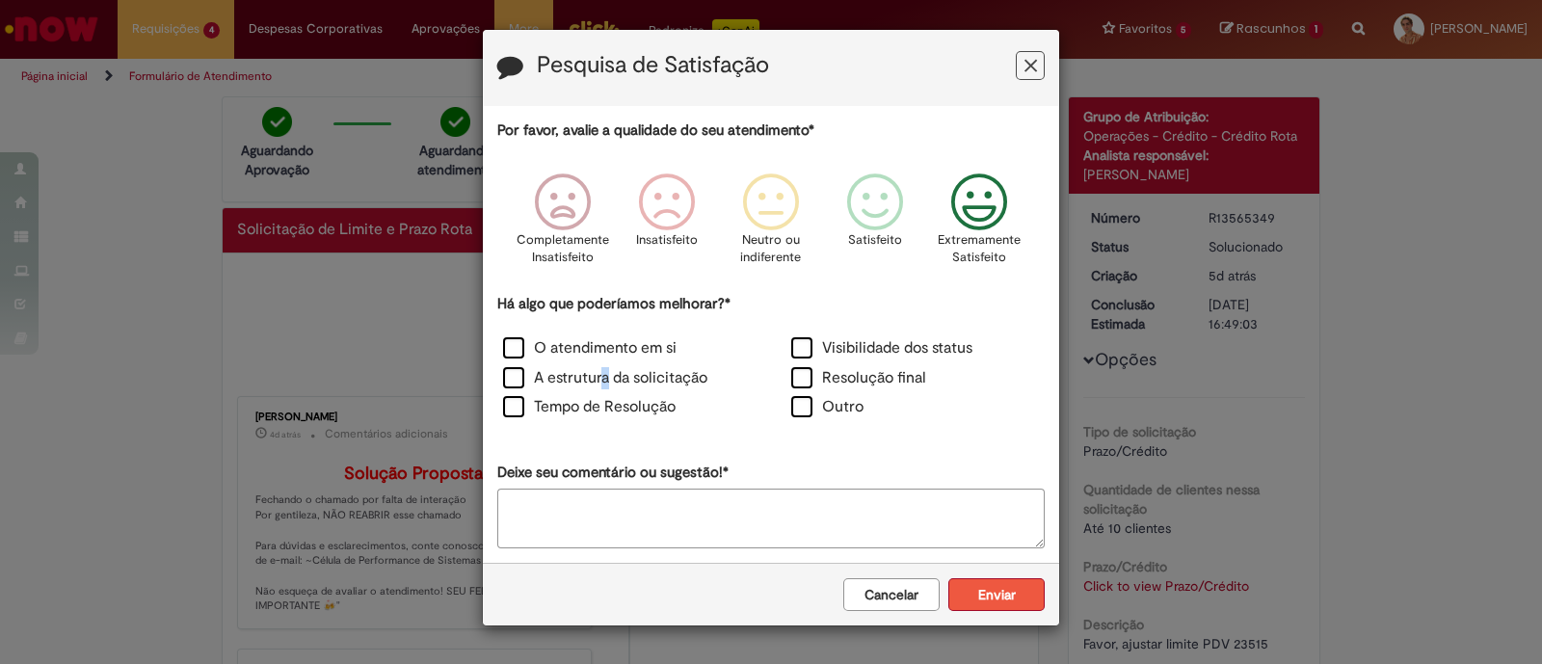
click at [994, 585] on button "Enviar" at bounding box center [996, 594] width 96 height 33
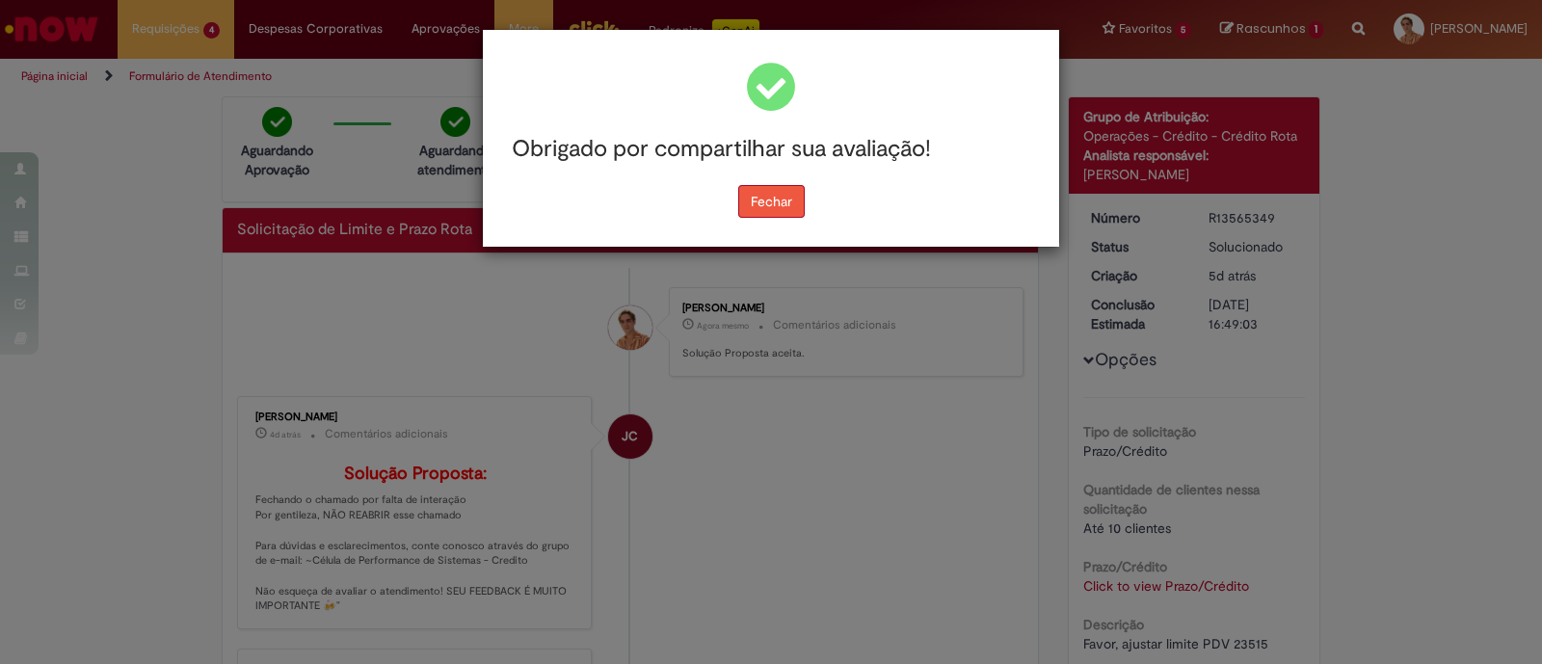
click at [783, 195] on button "Fechar" at bounding box center [771, 201] width 66 height 33
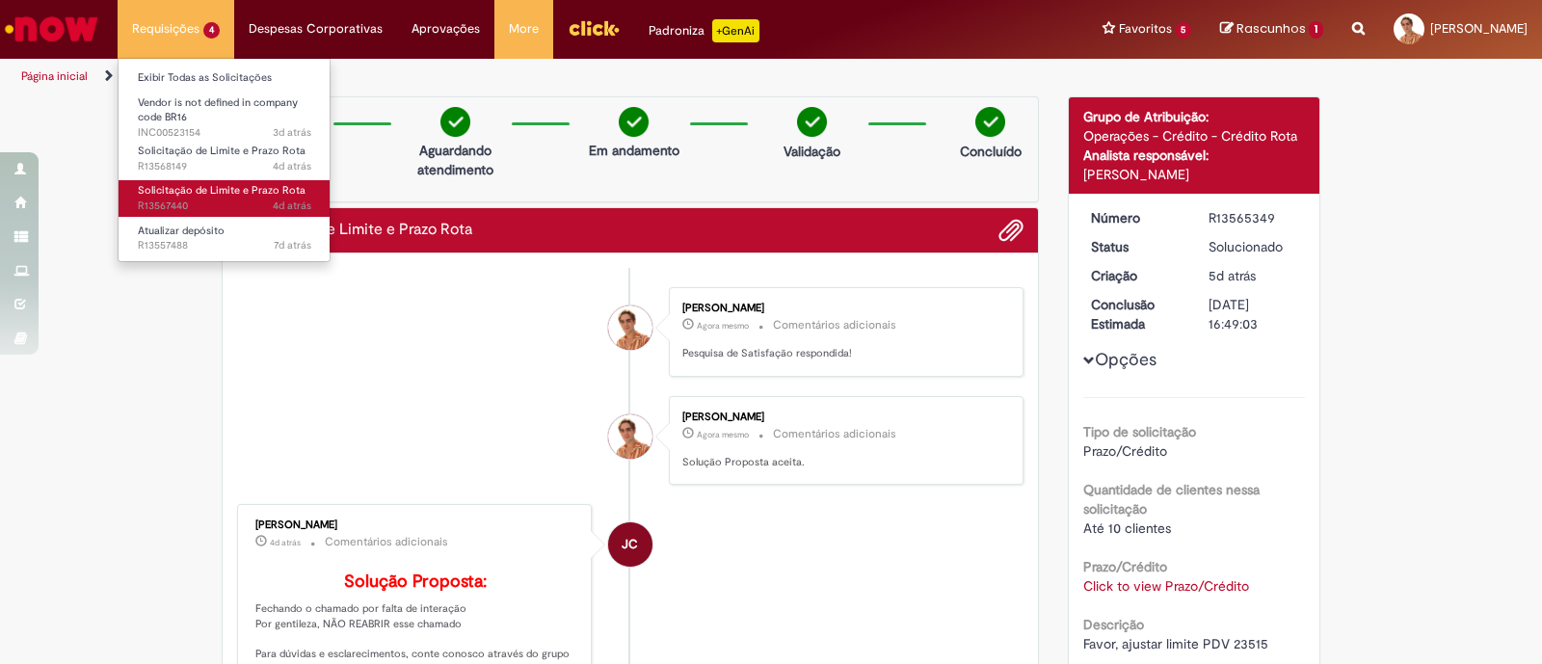
click at [199, 180] on link "Solicitação de Limite e Prazo Rota 4d atrás 4 dias atrás R13567440" at bounding box center [225, 198] width 212 height 36
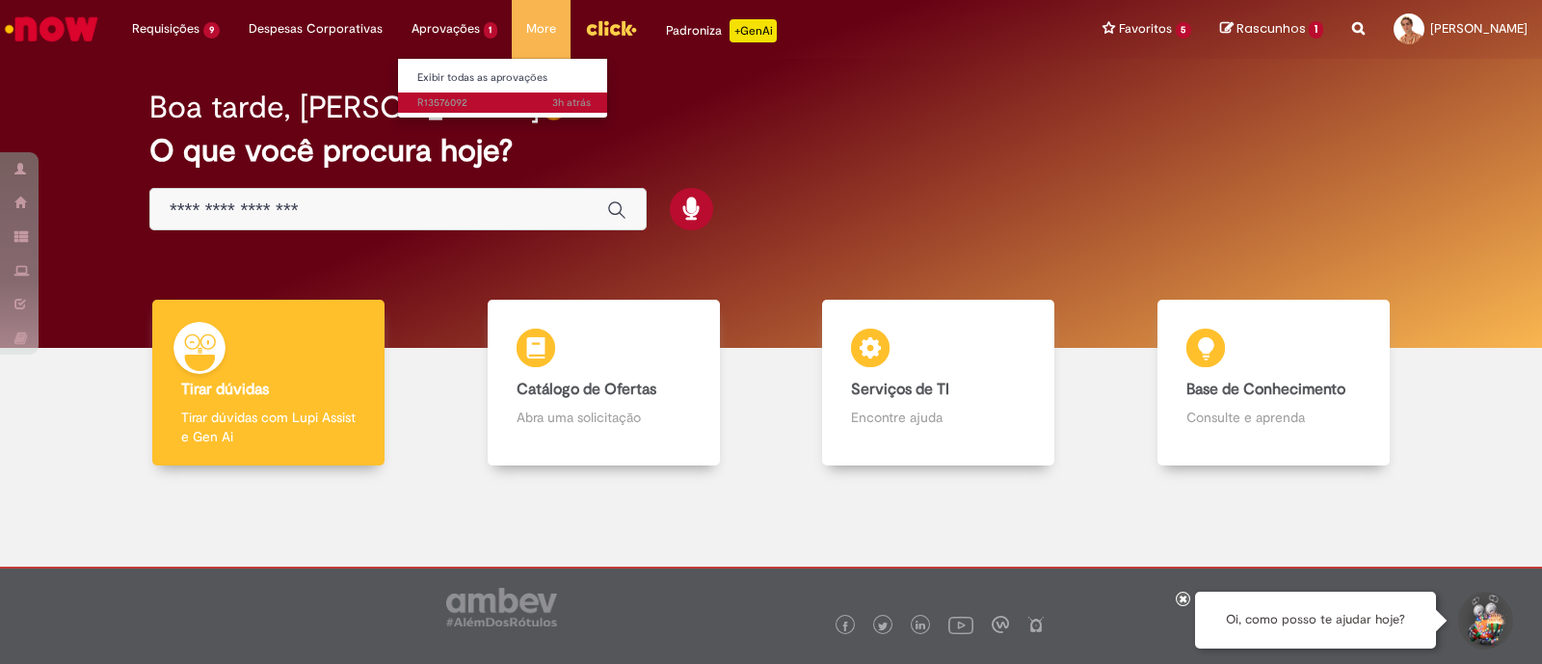
click at [439, 106] on span "3h atrás 3 horas atrás R13576092" at bounding box center [503, 102] width 173 height 15
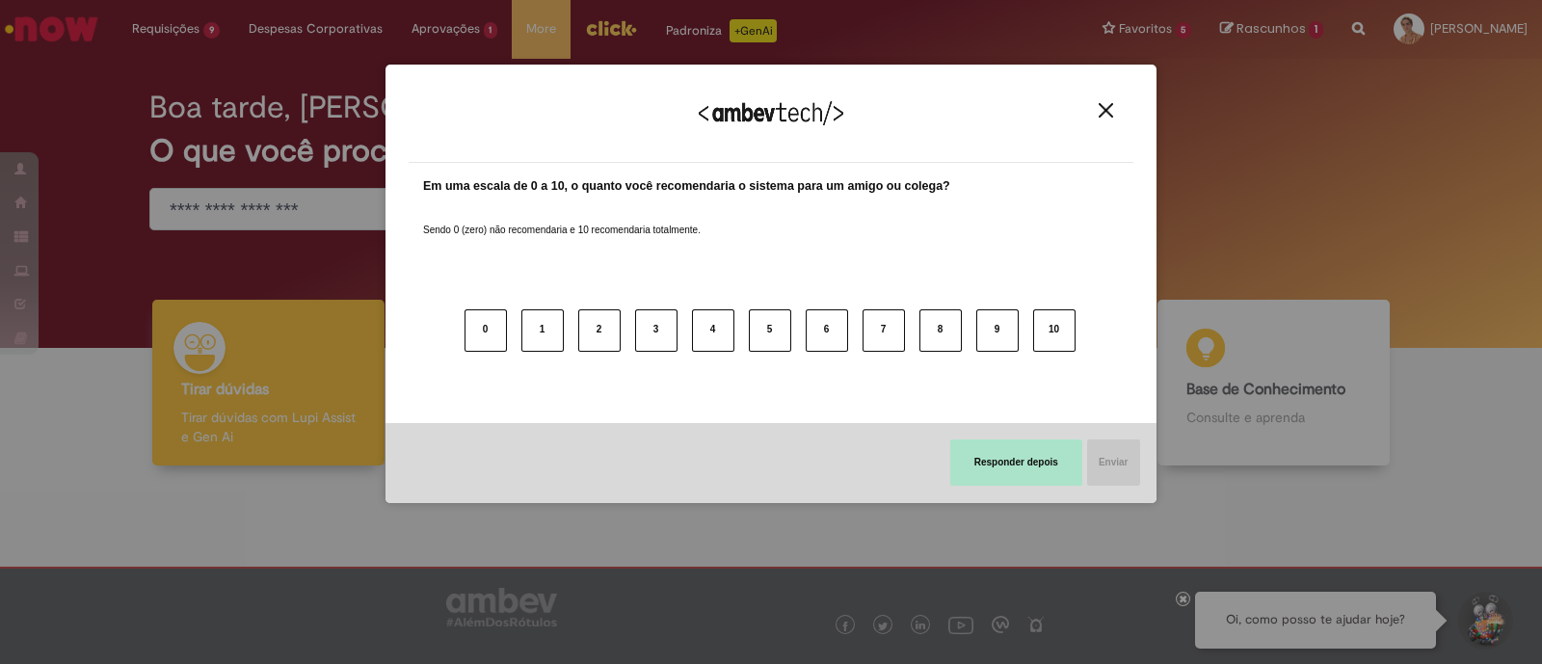
click at [1036, 453] on button "Responder depois" at bounding box center [1016, 462] width 132 height 46
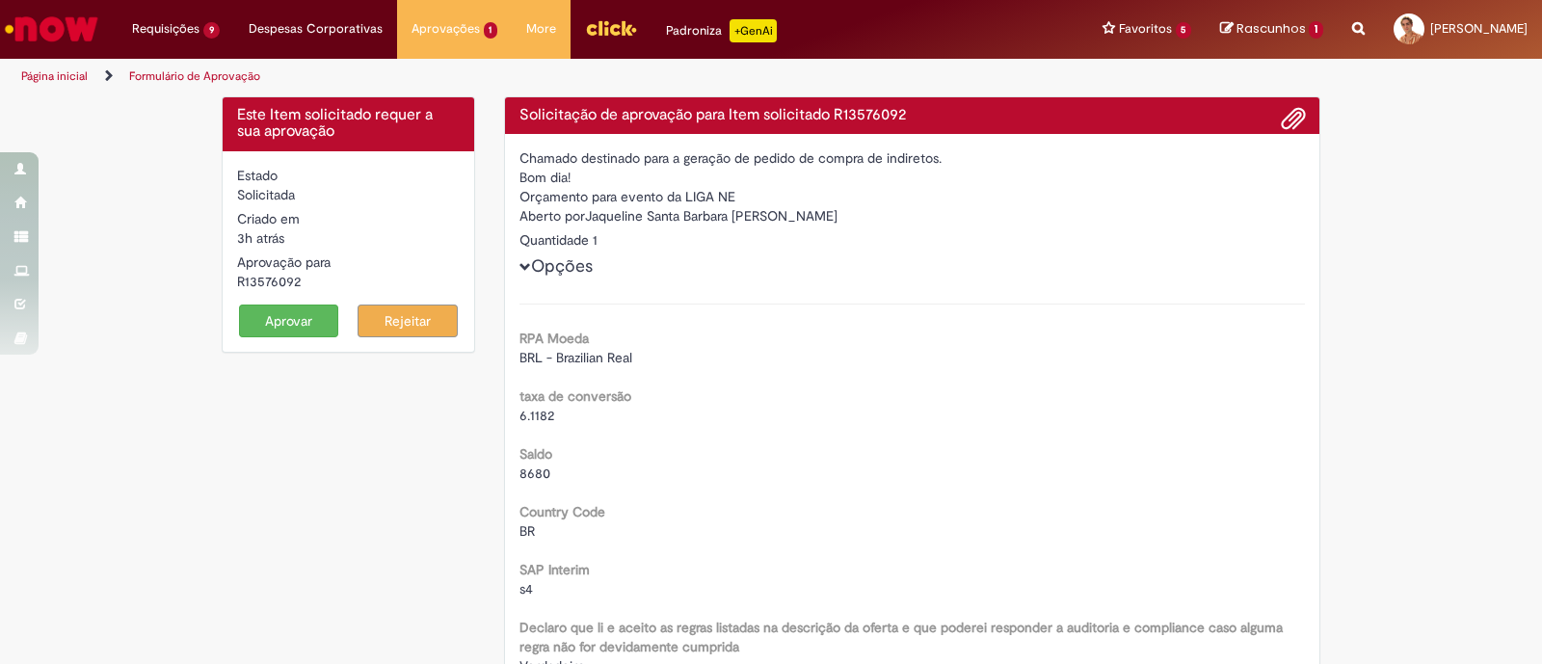
click at [295, 316] on button "Aprovar" at bounding box center [289, 321] width 100 height 33
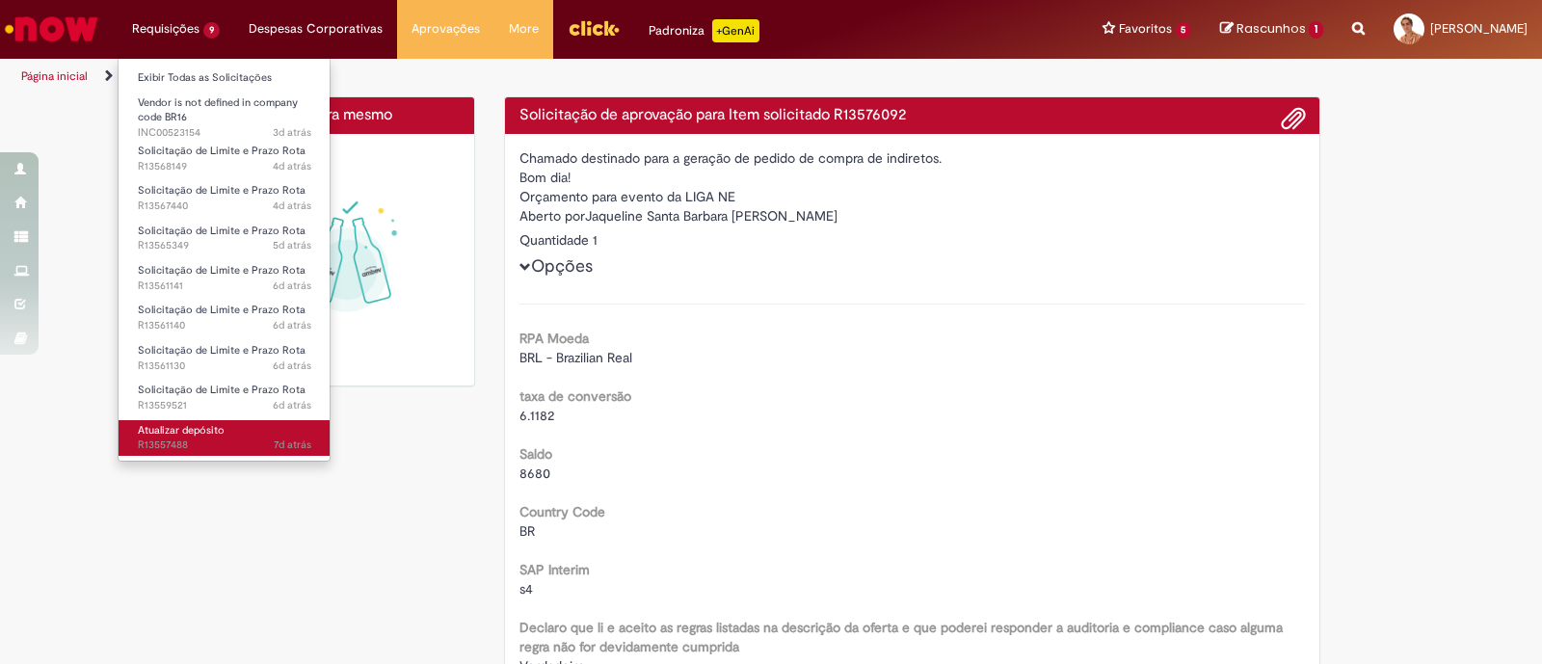
click at [241, 426] on link "Atualizar depósito 7d atrás 7 dias atrás R13557488" at bounding box center [225, 438] width 212 height 36
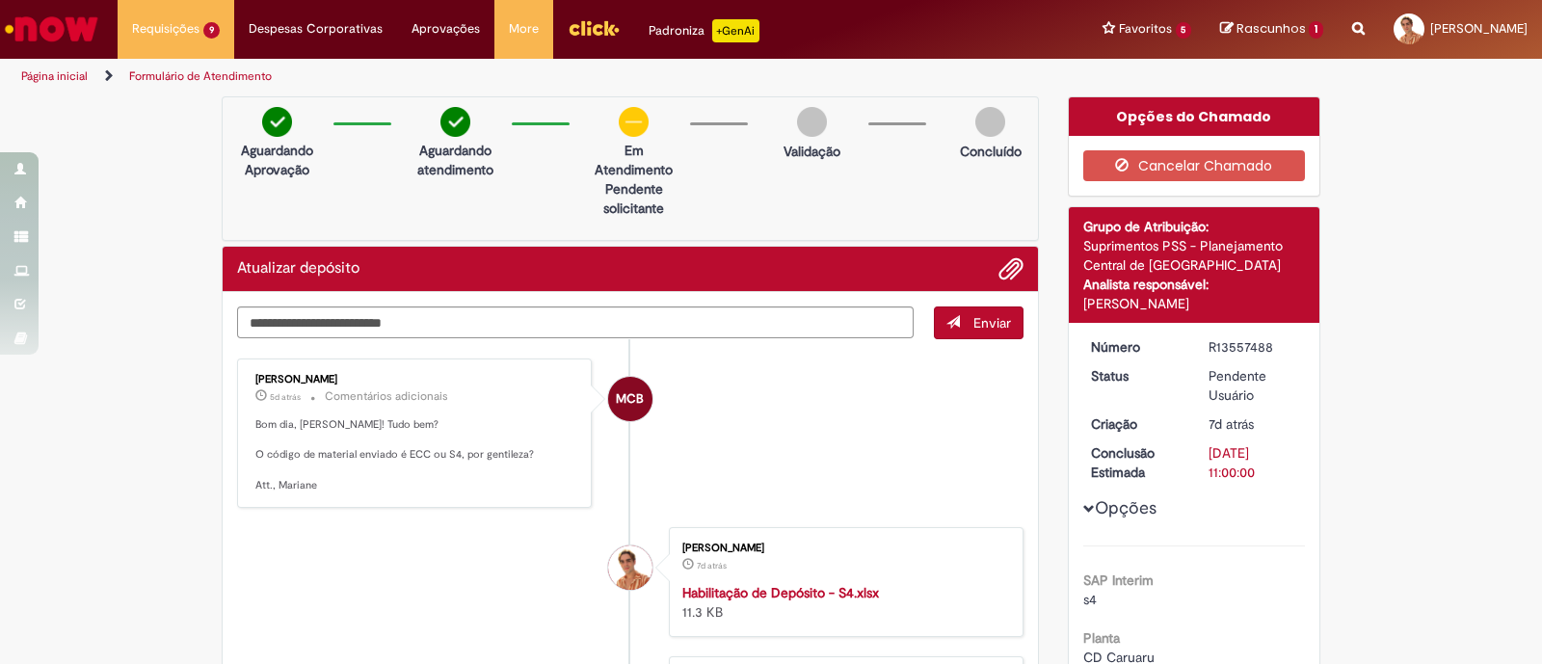
click at [1352, 30] on icon "Search from all sources" at bounding box center [1358, 17] width 13 height 35
drag, startPoint x: 1287, startPoint y: 27, endPoint x: 1287, endPoint y: 16, distance: 10.6
click at [1287, 16] on input "text" at bounding box center [1320, 29] width 89 height 33
type input "*********"
click button "Pesquisar" at bounding box center [1258, 29] width 38 height 33
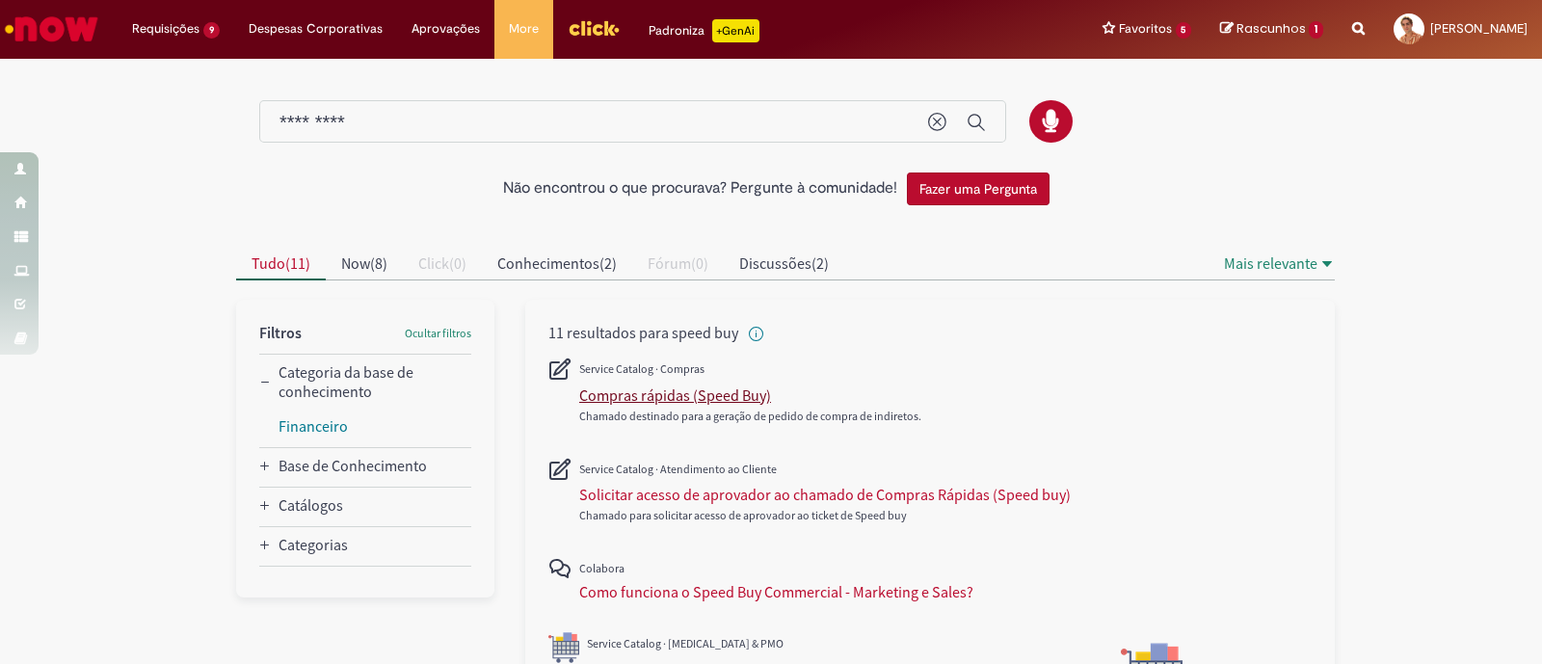
click at [680, 400] on div "Compras rápidas (Speed Buy)" at bounding box center [675, 394] width 192 height 19
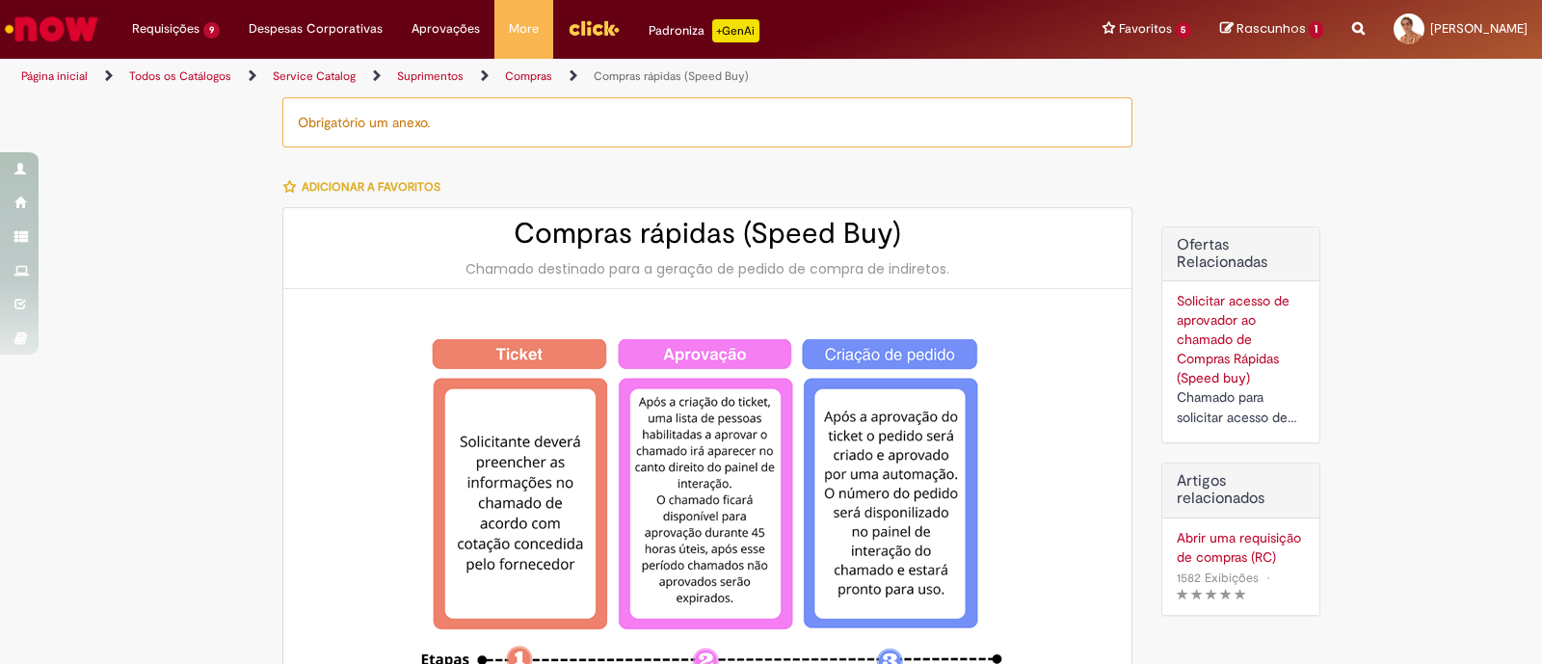
type input "********"
type input "**********"
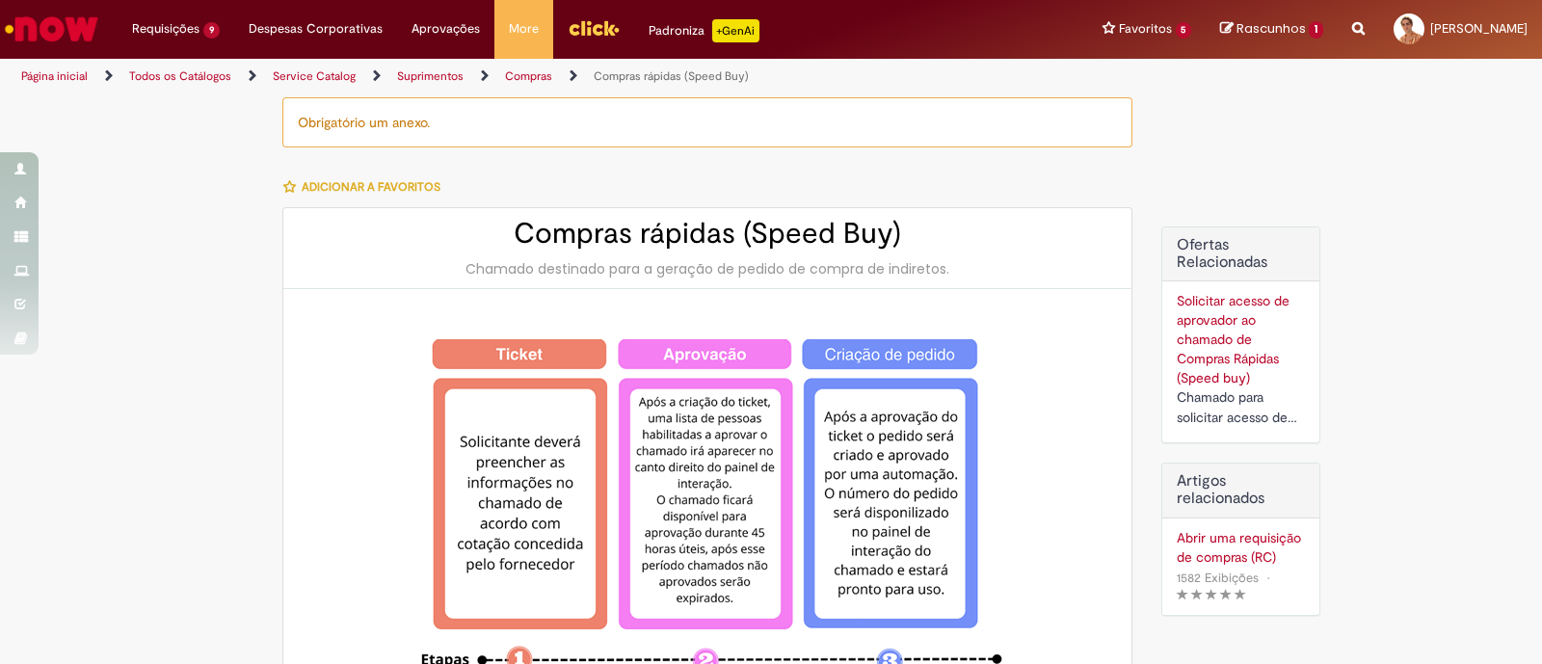
type input "****"
type input "**********"
type input "********"
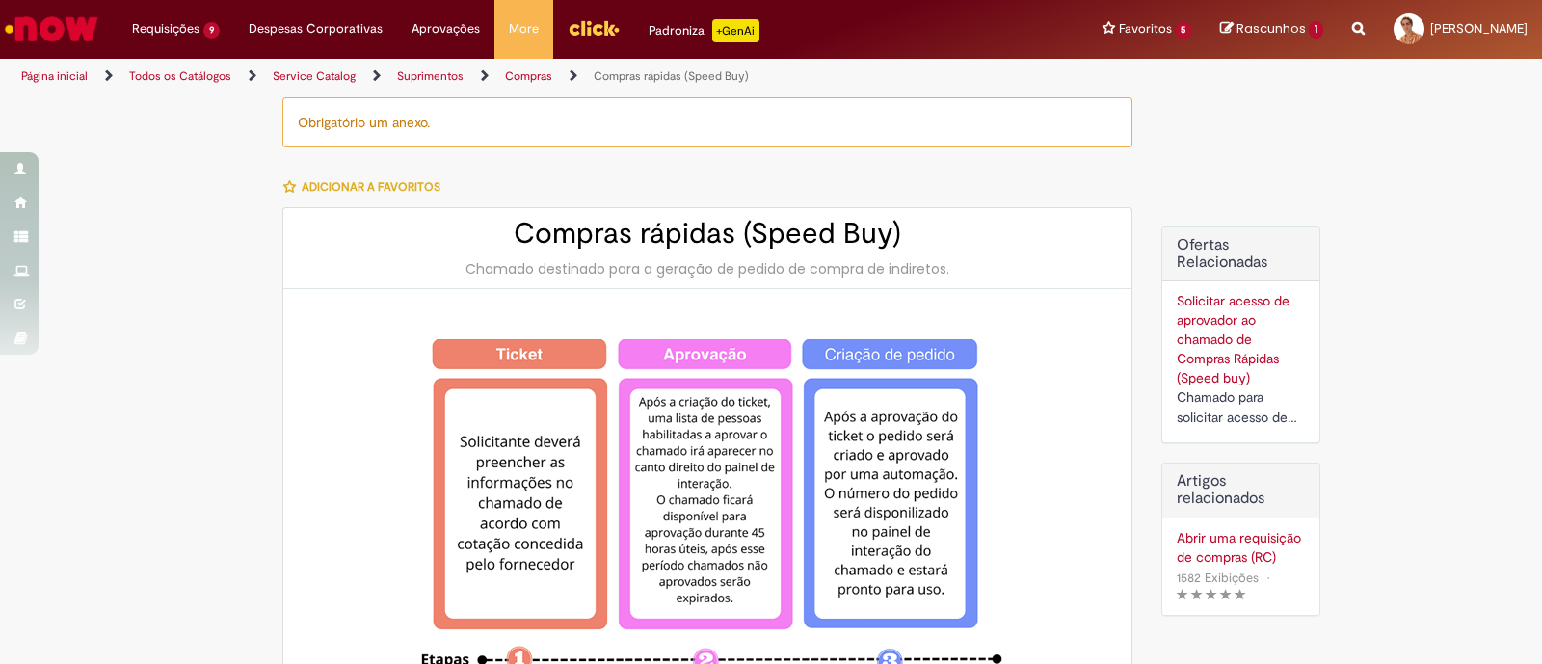
type input "**********"
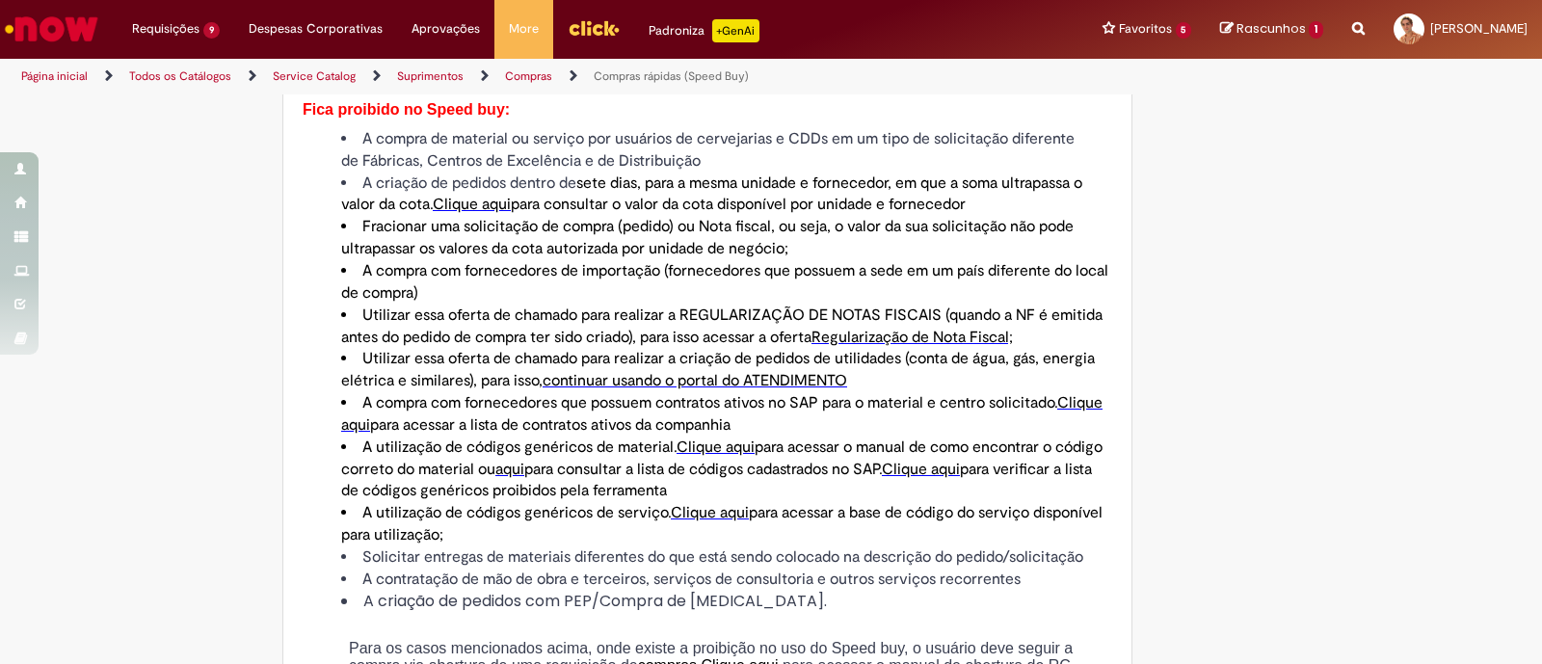
scroll to position [1153, 0]
click at [524, 471] on span "aqui" at bounding box center [509, 470] width 29 height 19
